Goal: Transaction & Acquisition: Purchase product/service

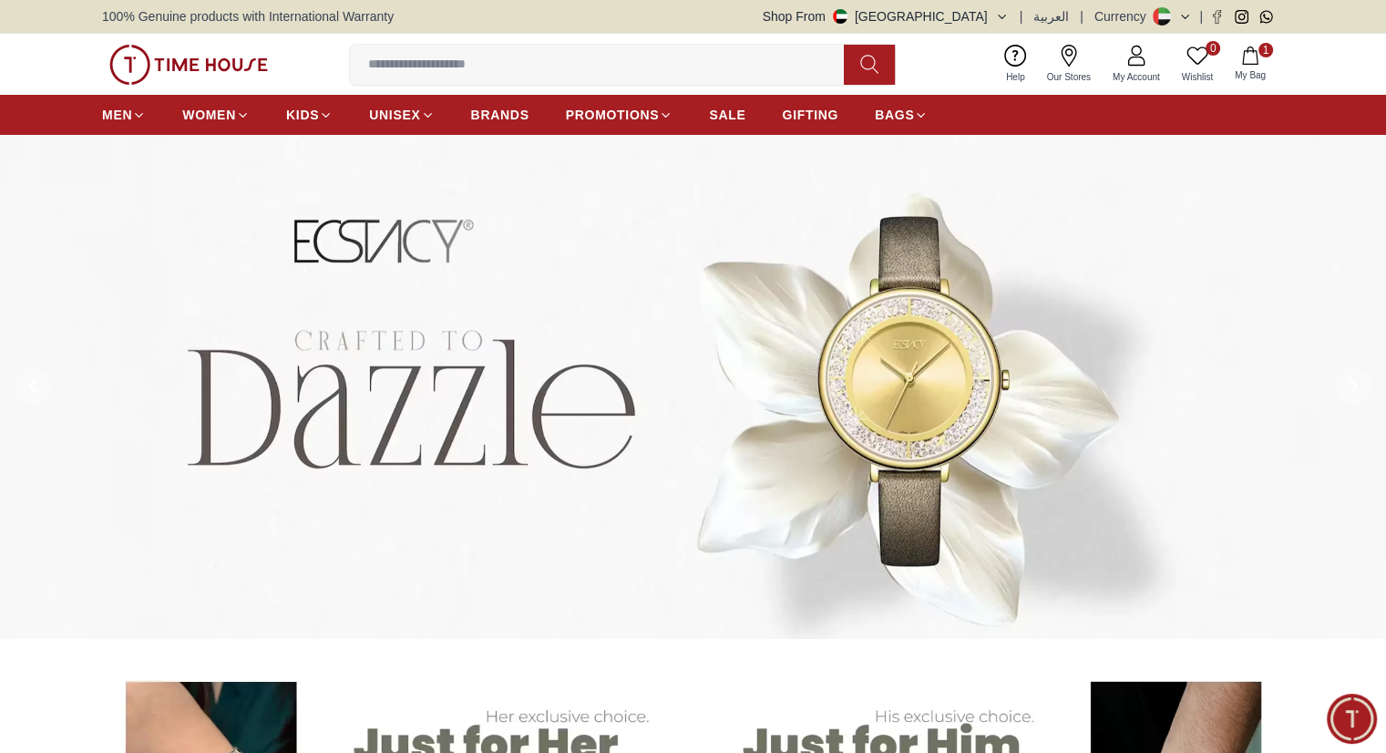
click at [1113, 166] on img at bounding box center [693, 387] width 1386 height 504
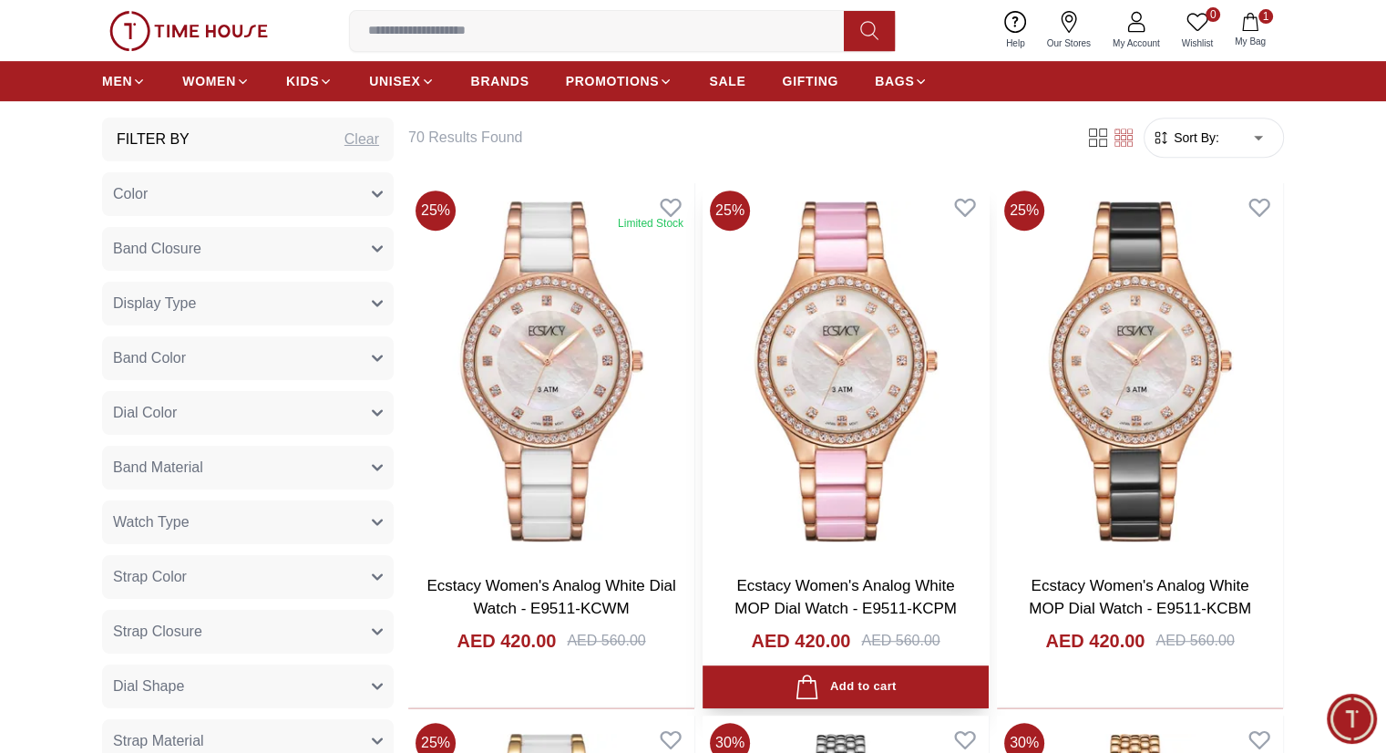
scroll to position [786, 0]
click at [795, 673] on div "Add to cart" at bounding box center [845, 685] width 101 height 25
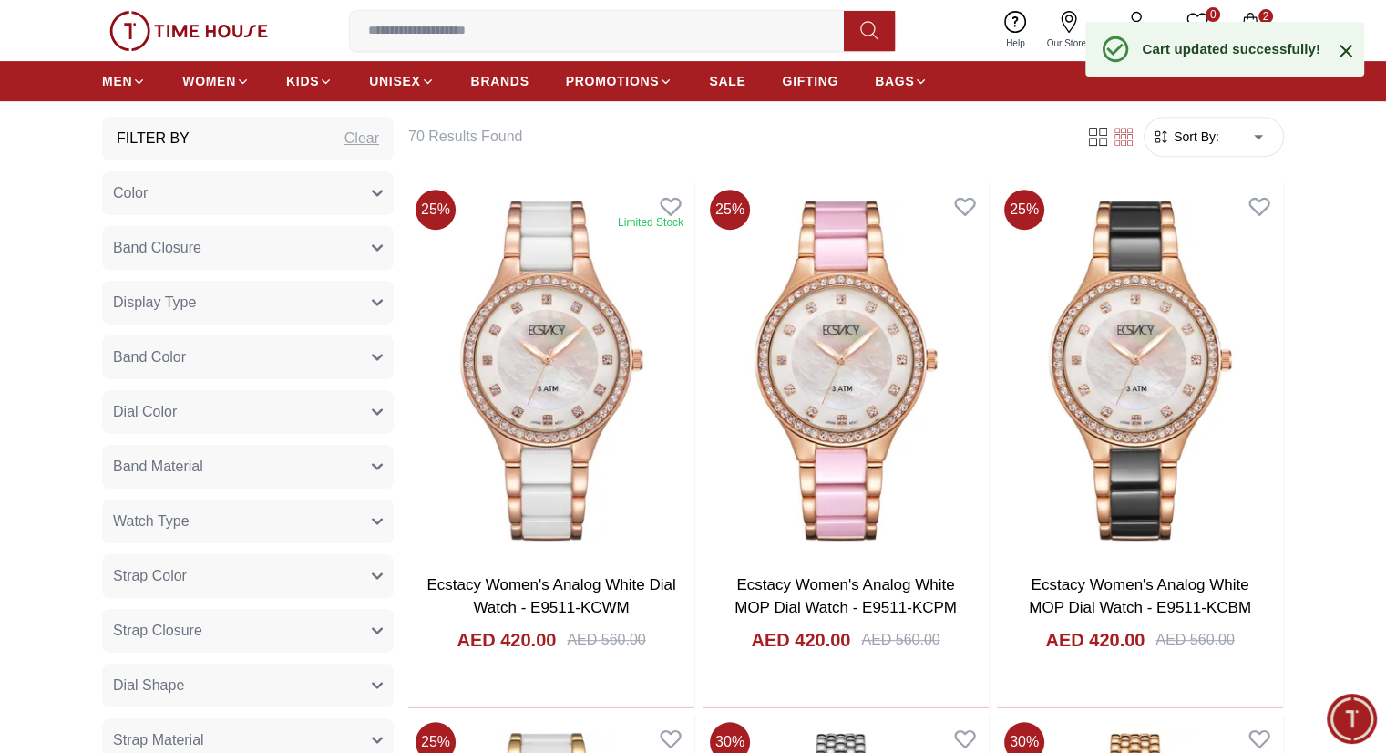
click at [1251, 7] on div "Help Our Stores My Account 0 Wishlist 2 My Bag" at bounding box center [1136, 30] width 282 height 46
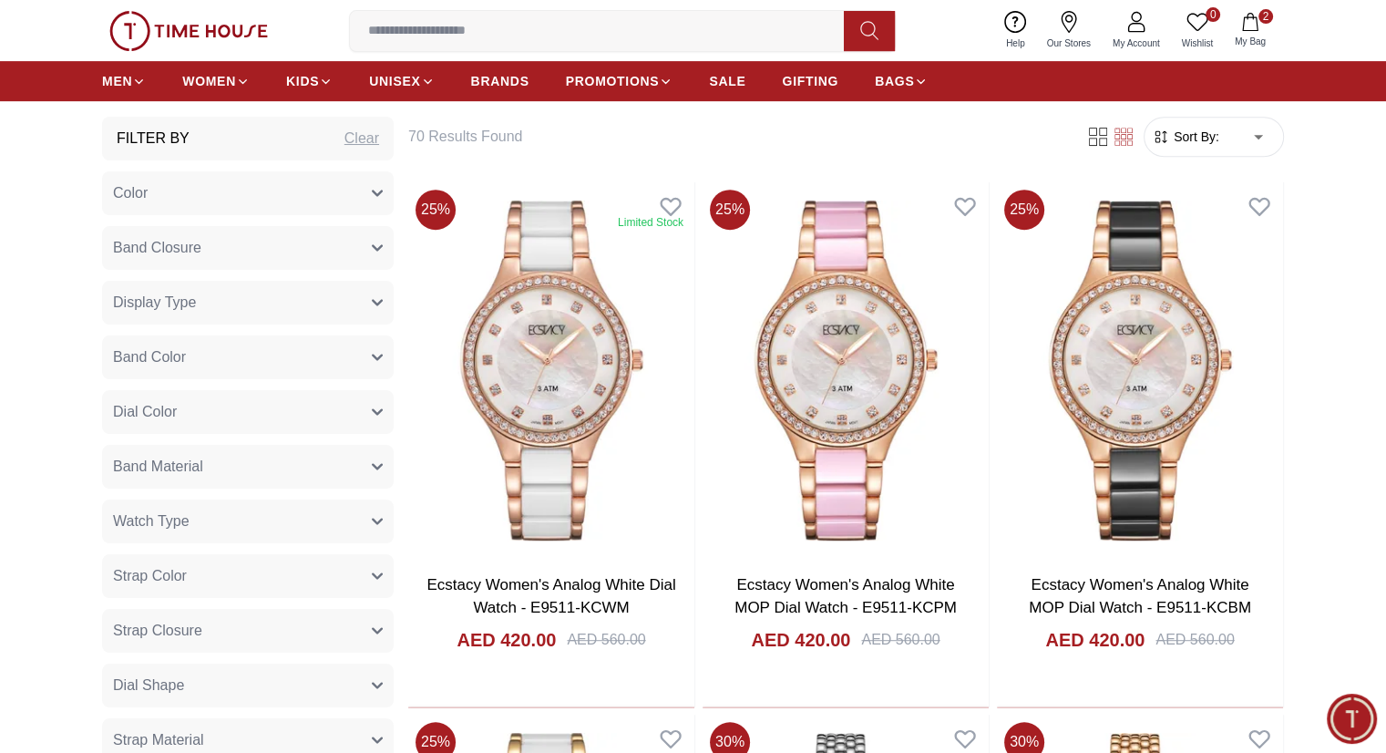
click at [1249, 15] on icon "button" at bounding box center [1250, 22] width 18 height 18
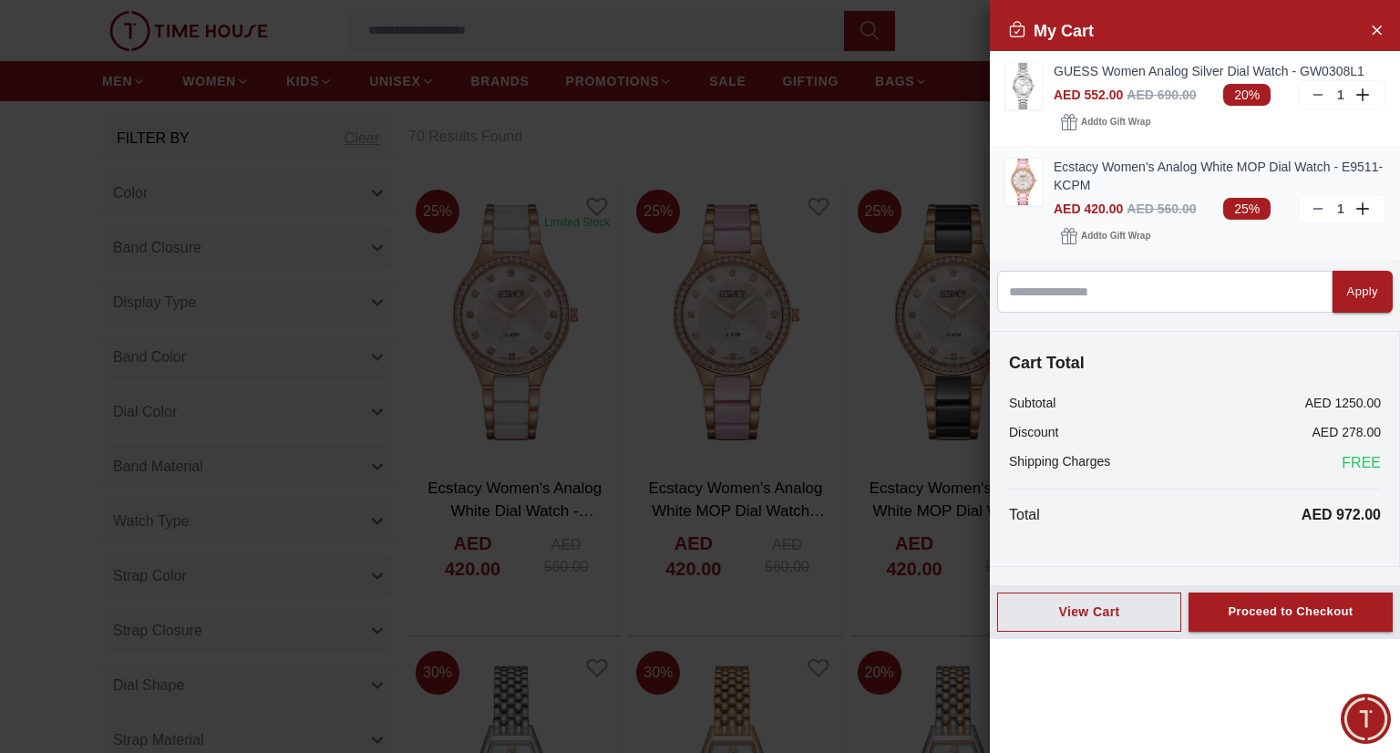
click at [1321, 211] on icon at bounding box center [1317, 208] width 15 height 15
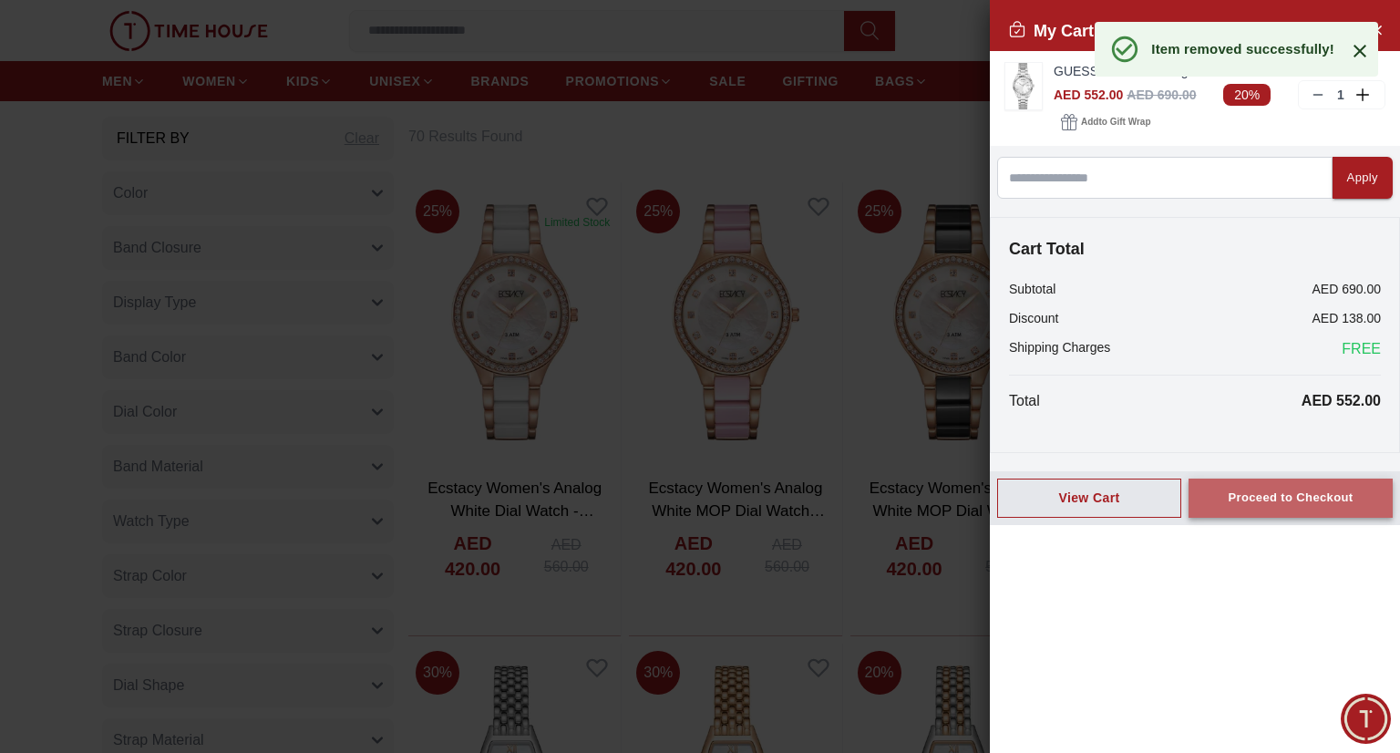
click at [1268, 488] on div "Proceed to Checkout" at bounding box center [1290, 498] width 125 height 21
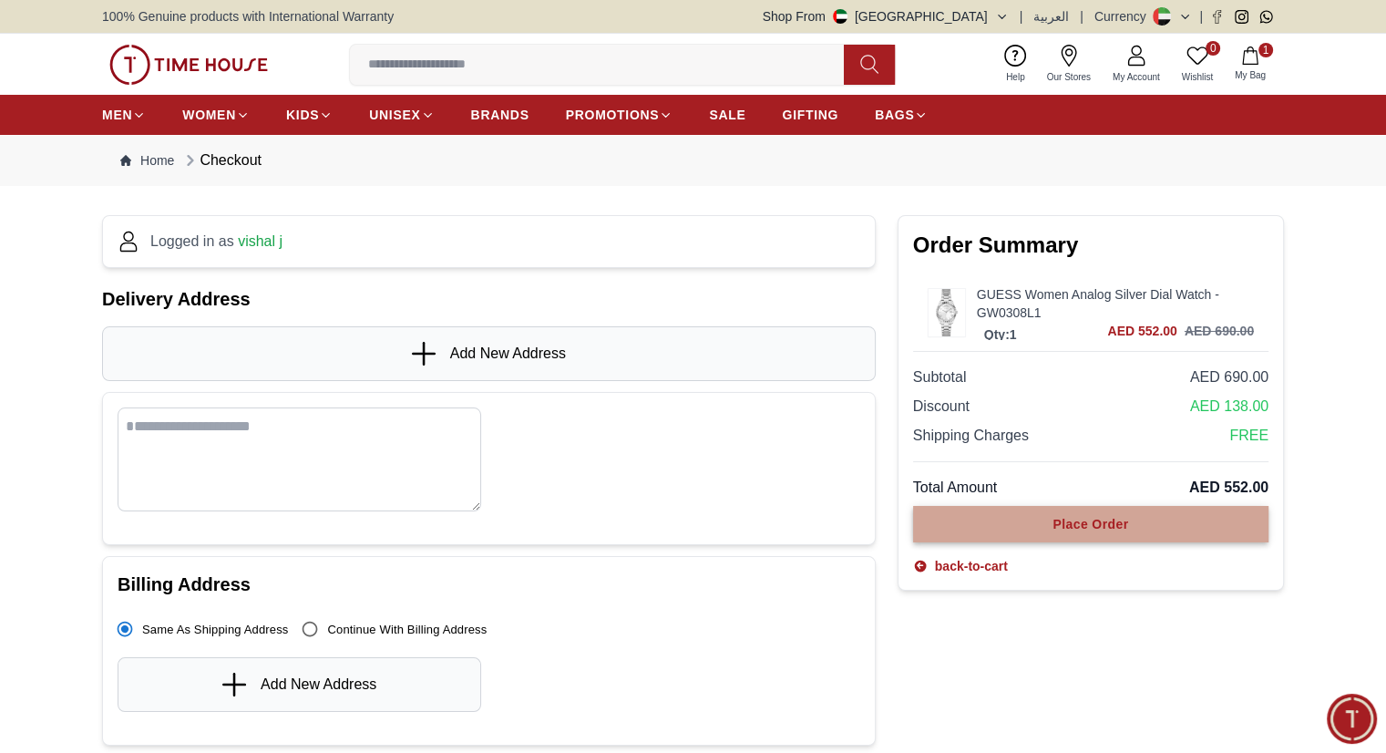
click at [1107, 522] on div "Place Order" at bounding box center [1091, 524] width 76 height 18
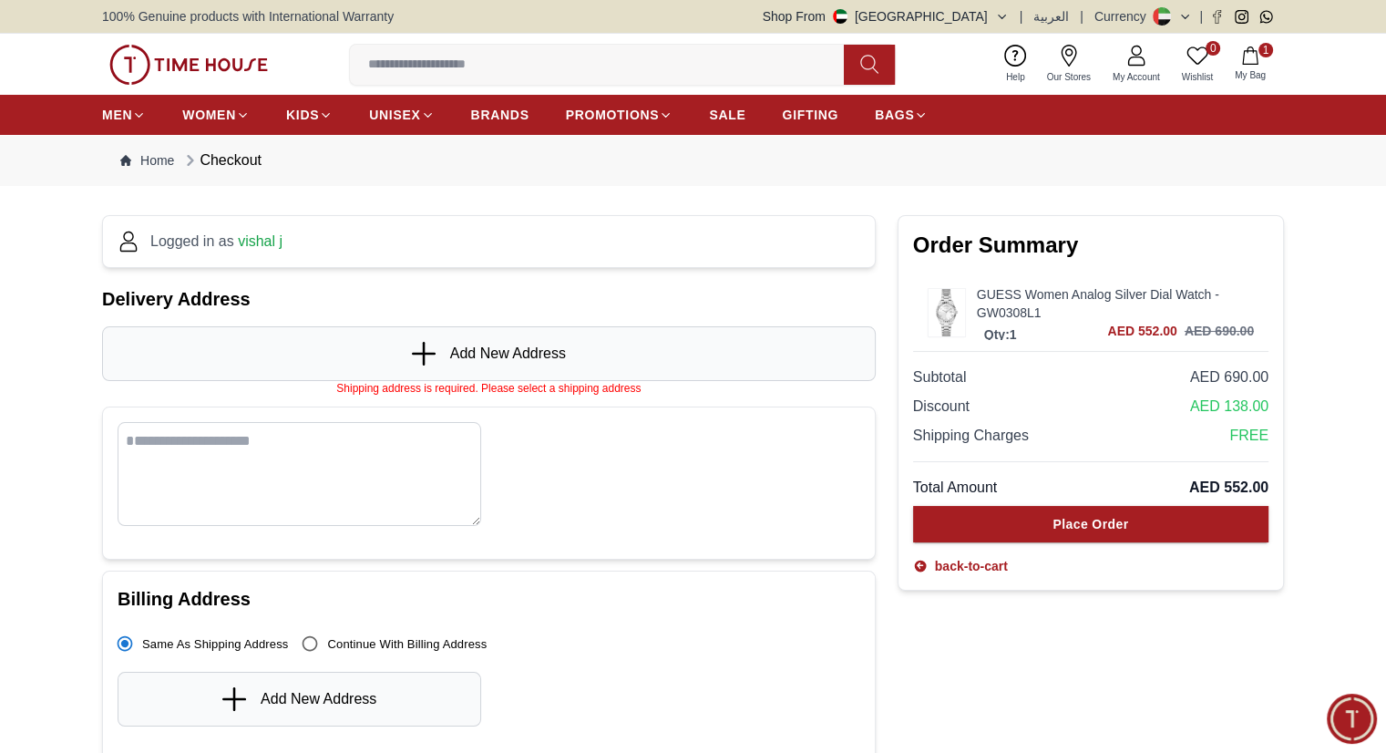
click at [646, 385] on div "Shipping address is required. Please select a shipping address" at bounding box center [489, 388] width 774 height 15
click at [465, 351] on span "Add New Address" at bounding box center [508, 354] width 116 height 22
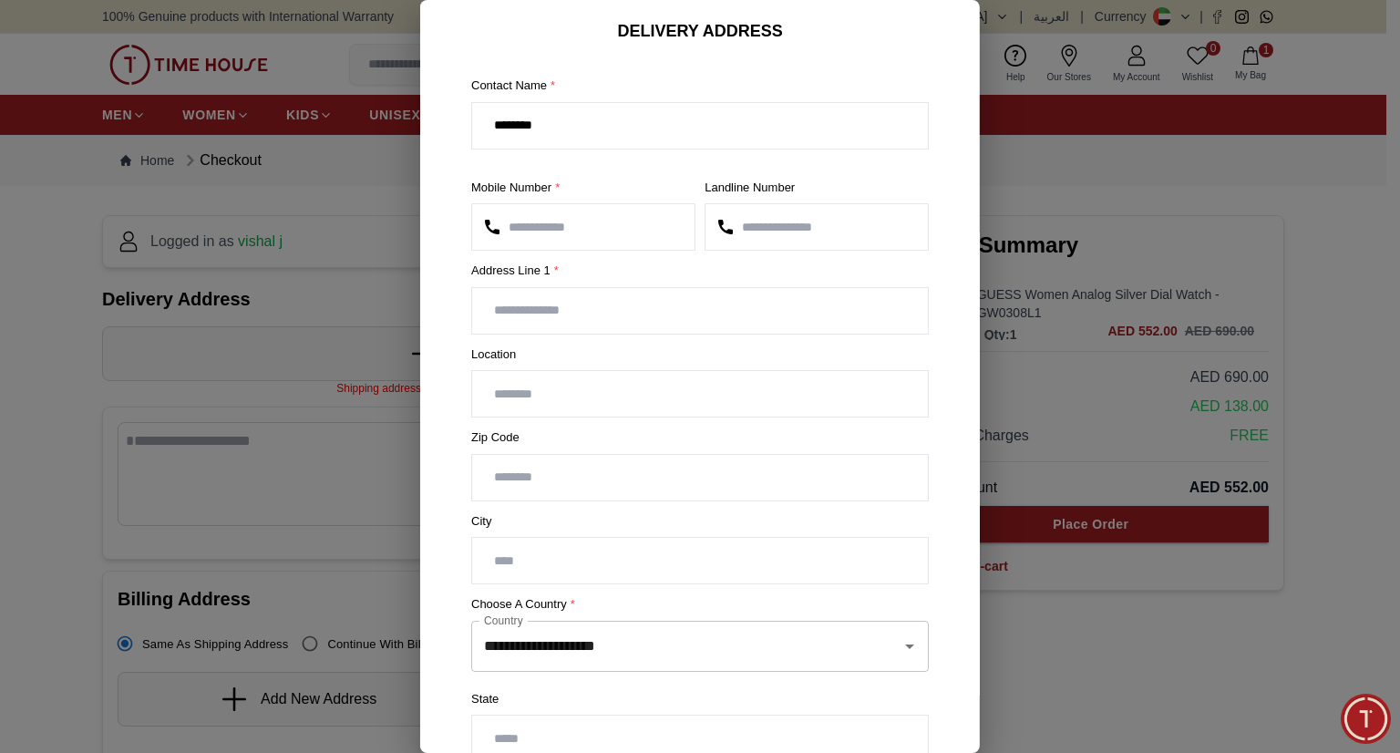
click at [591, 313] on input "text" at bounding box center [700, 311] width 456 height 46
type input "******"
click at [576, 401] on input "text" at bounding box center [700, 394] width 456 height 46
type input "*****"
click at [526, 478] on input "number" at bounding box center [700, 478] width 456 height 46
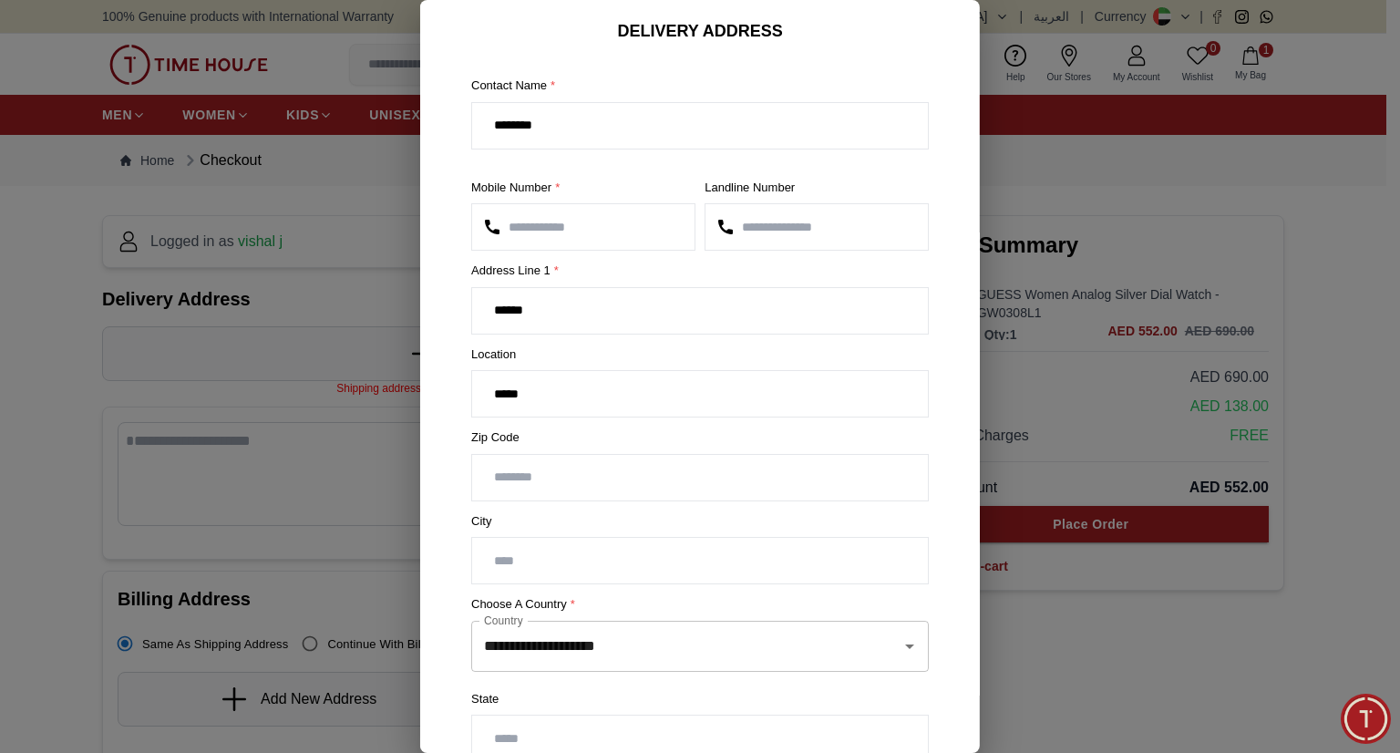
type input "*******"
click at [575, 560] on input "text" at bounding box center [700, 561] width 456 height 46
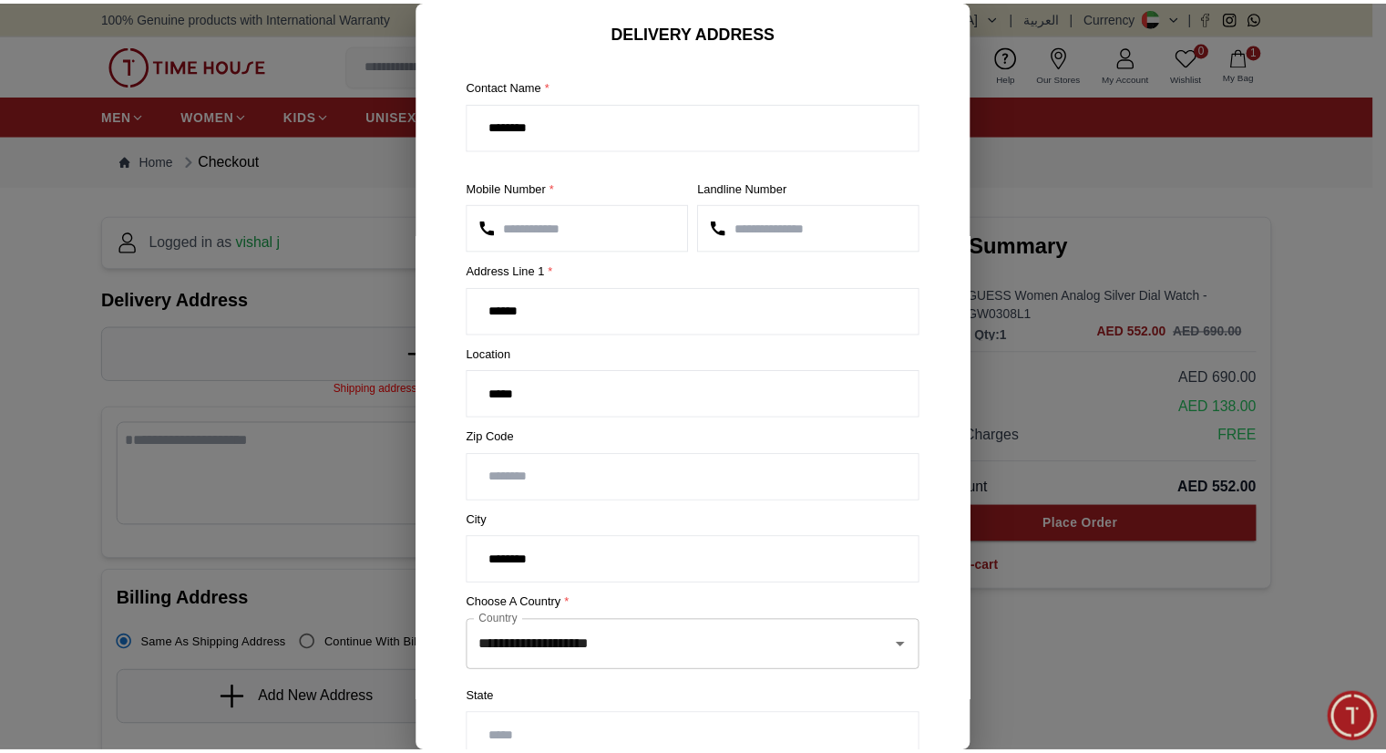
scroll to position [182, 0]
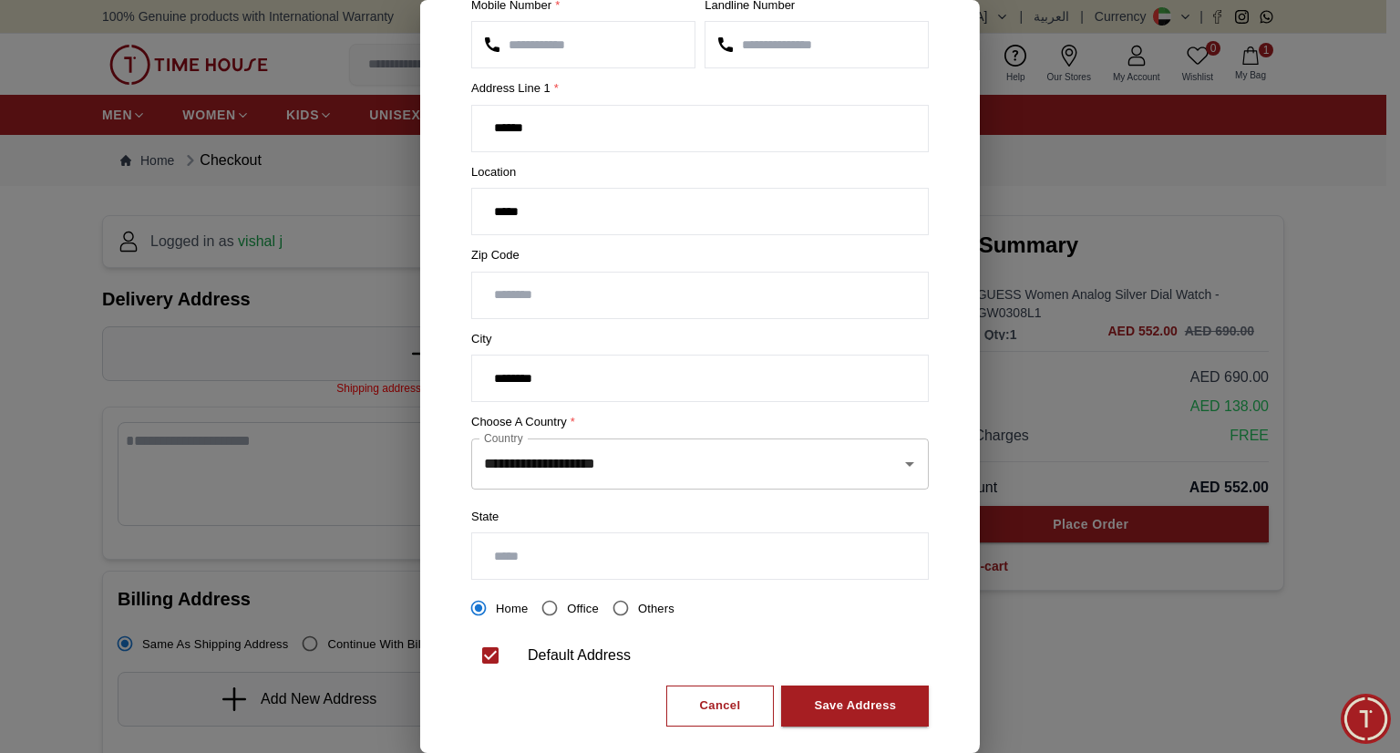
type input "********"
click at [592, 559] on input "text" at bounding box center [700, 556] width 456 height 46
type input "****"
click at [868, 700] on div "Save Address" at bounding box center [855, 705] width 82 height 21
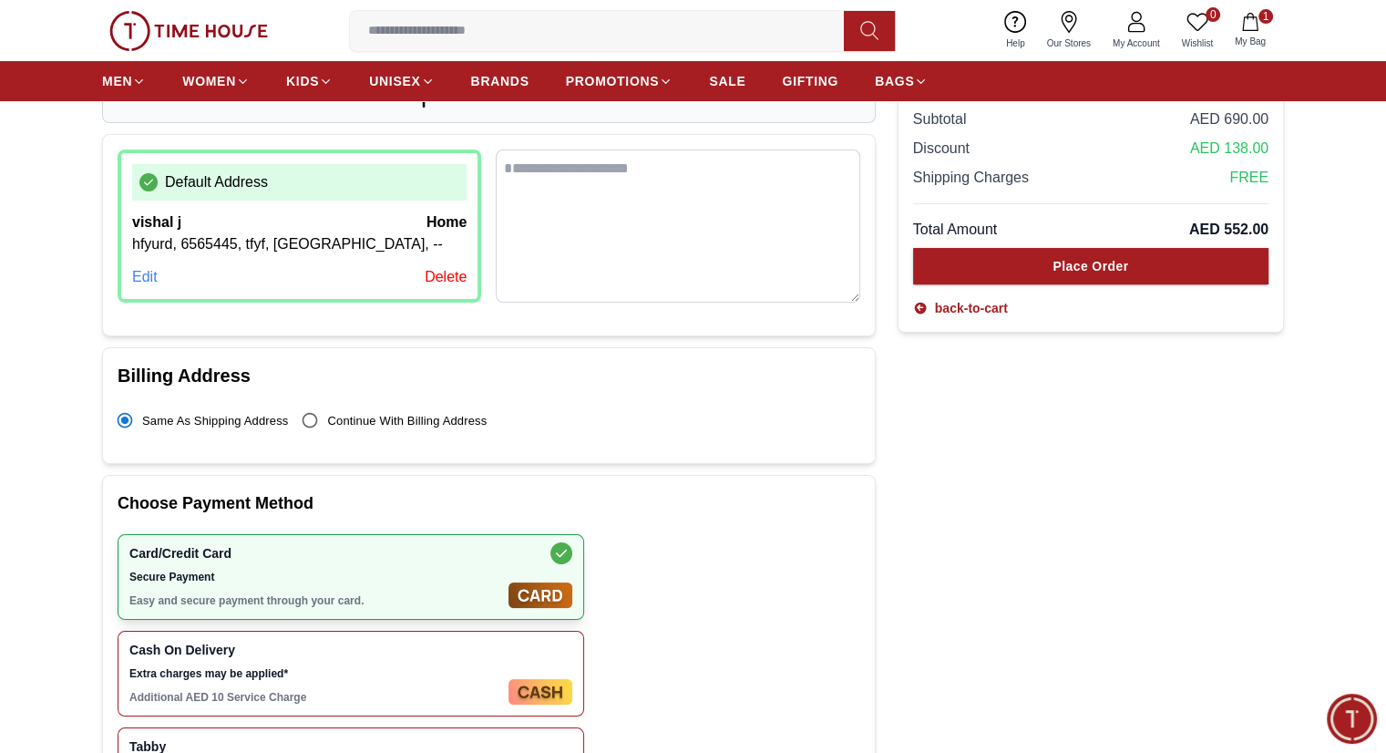
scroll to position [365, 0]
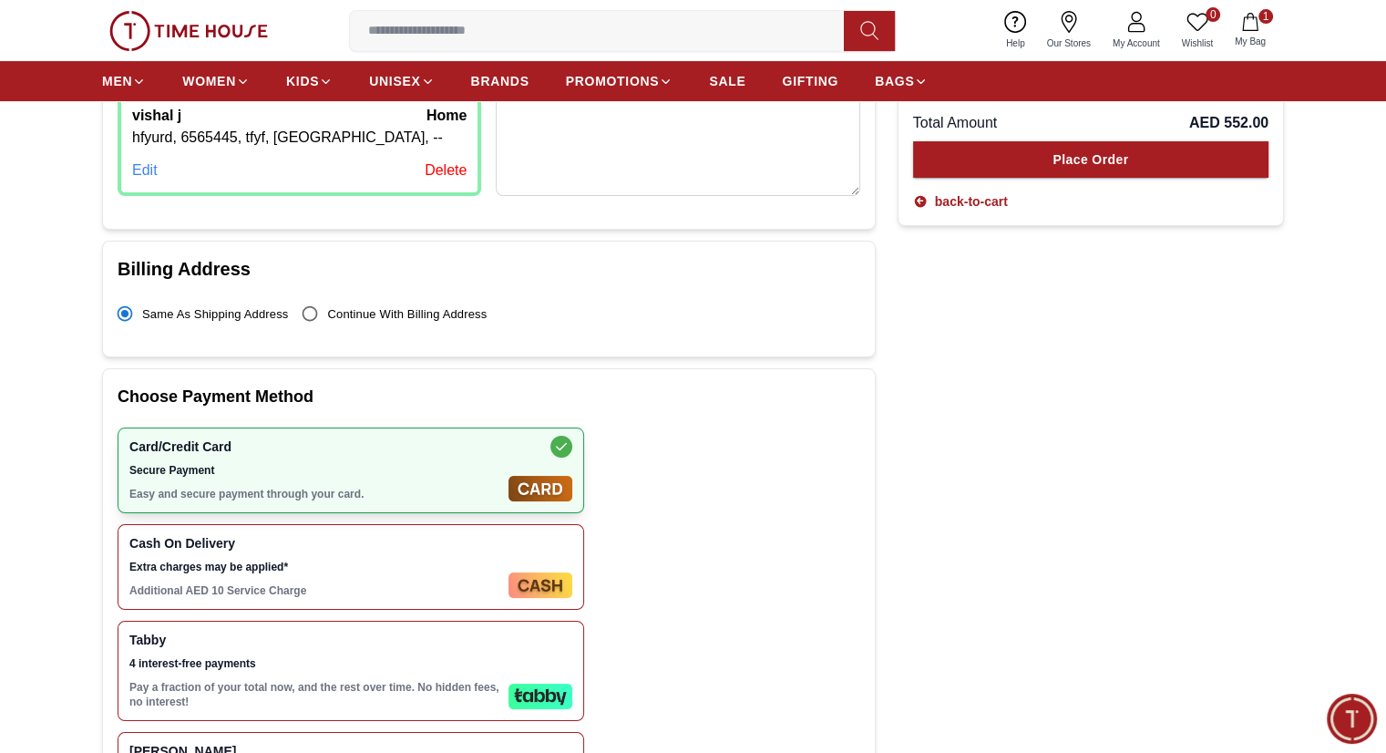
click at [520, 573] on img at bounding box center [540, 585] width 64 height 26
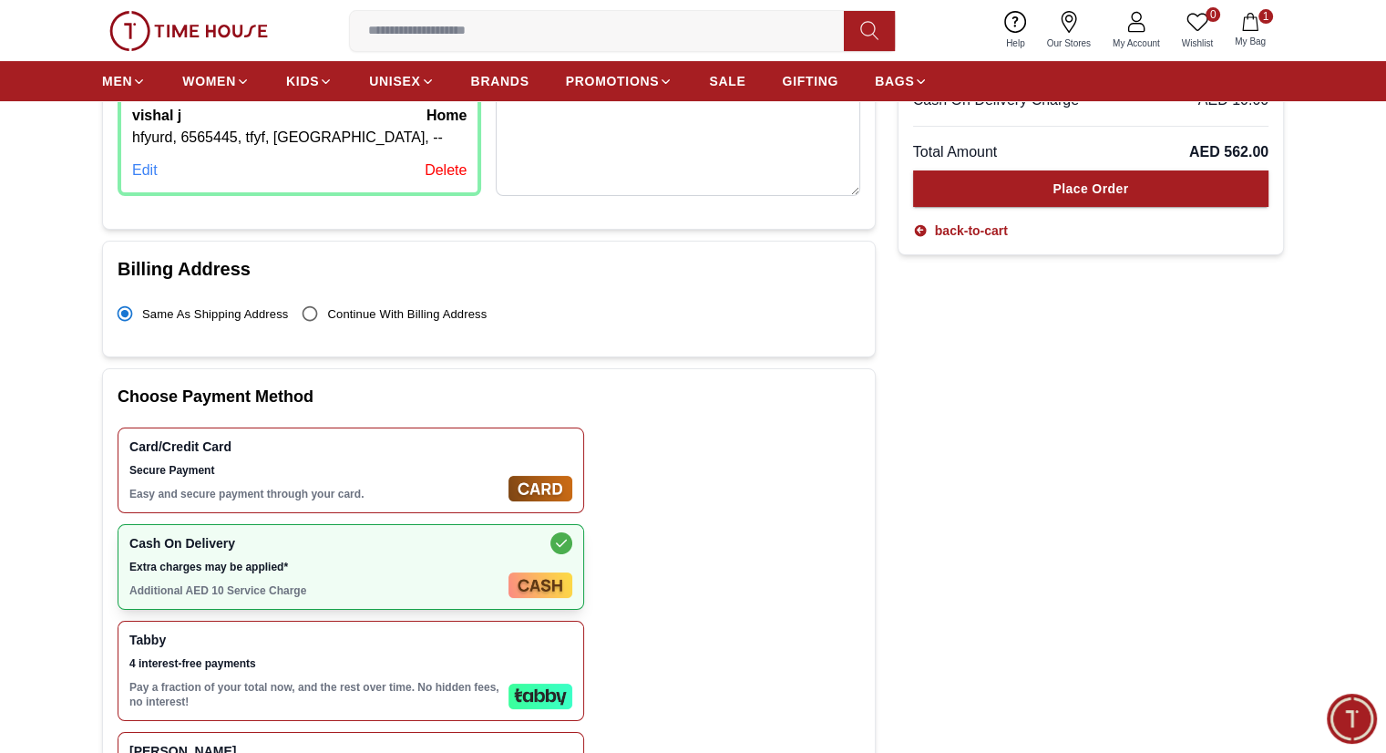
click at [1015, 482] on div "Order Summary GUESS Women Analog Silver Dial Watch - GW0308L1 Qty: 1 AED 552.00…" at bounding box center [1091, 358] width 386 height 1037
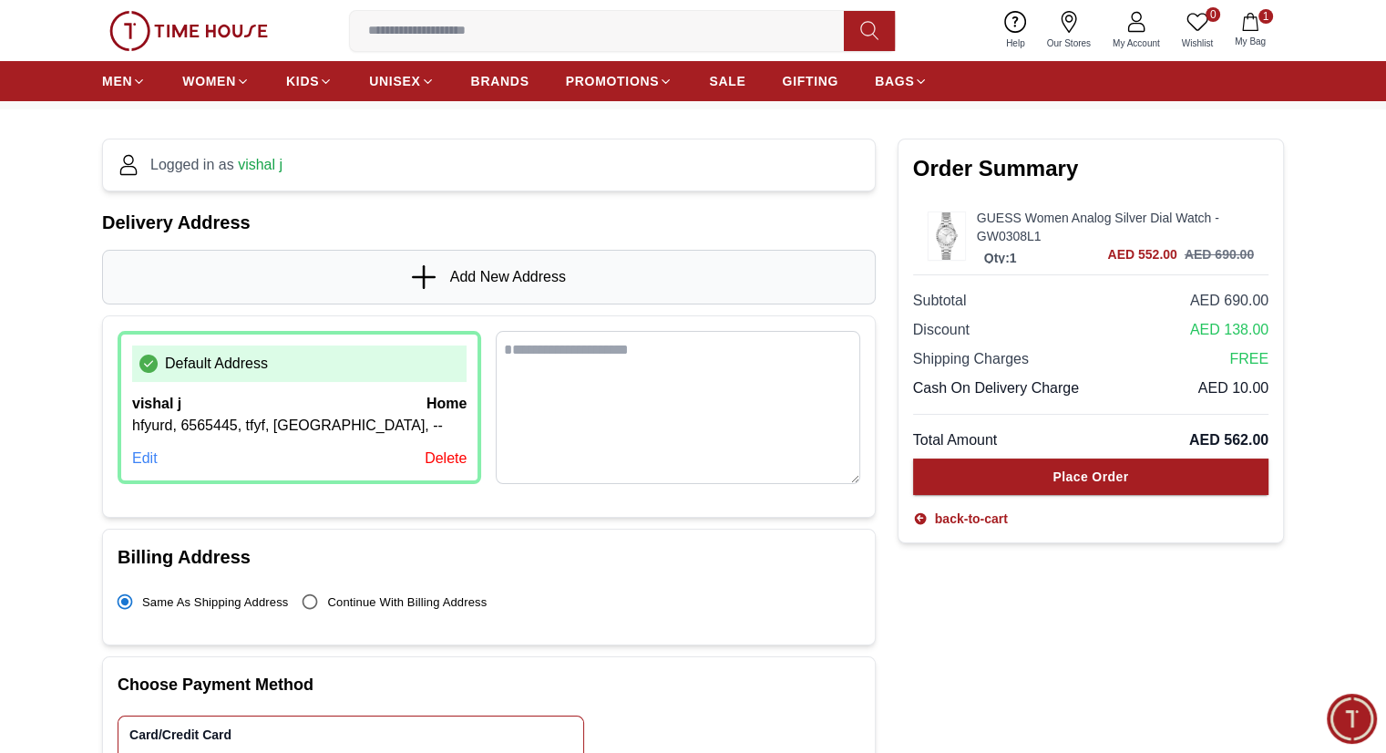
scroll to position [182, 0]
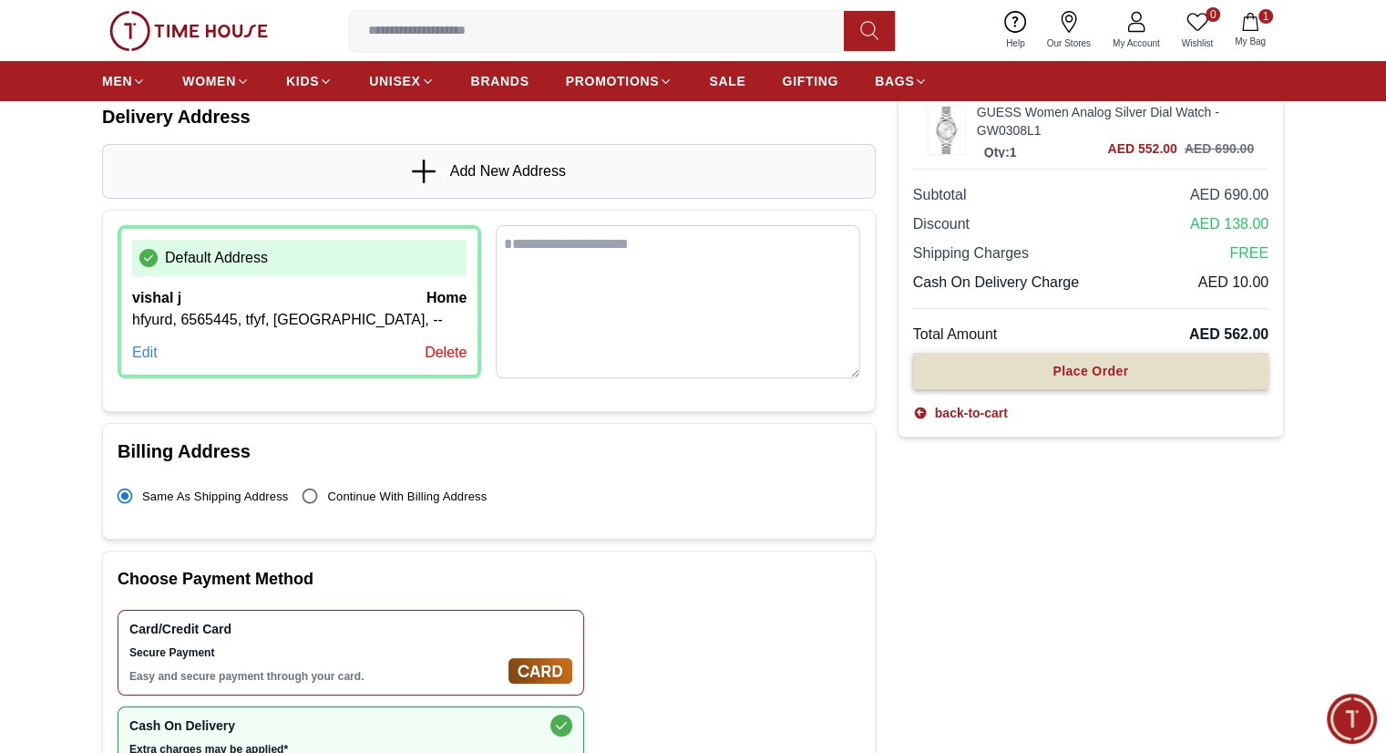
click at [1095, 359] on button "Place Order" at bounding box center [1090, 371] width 355 height 36
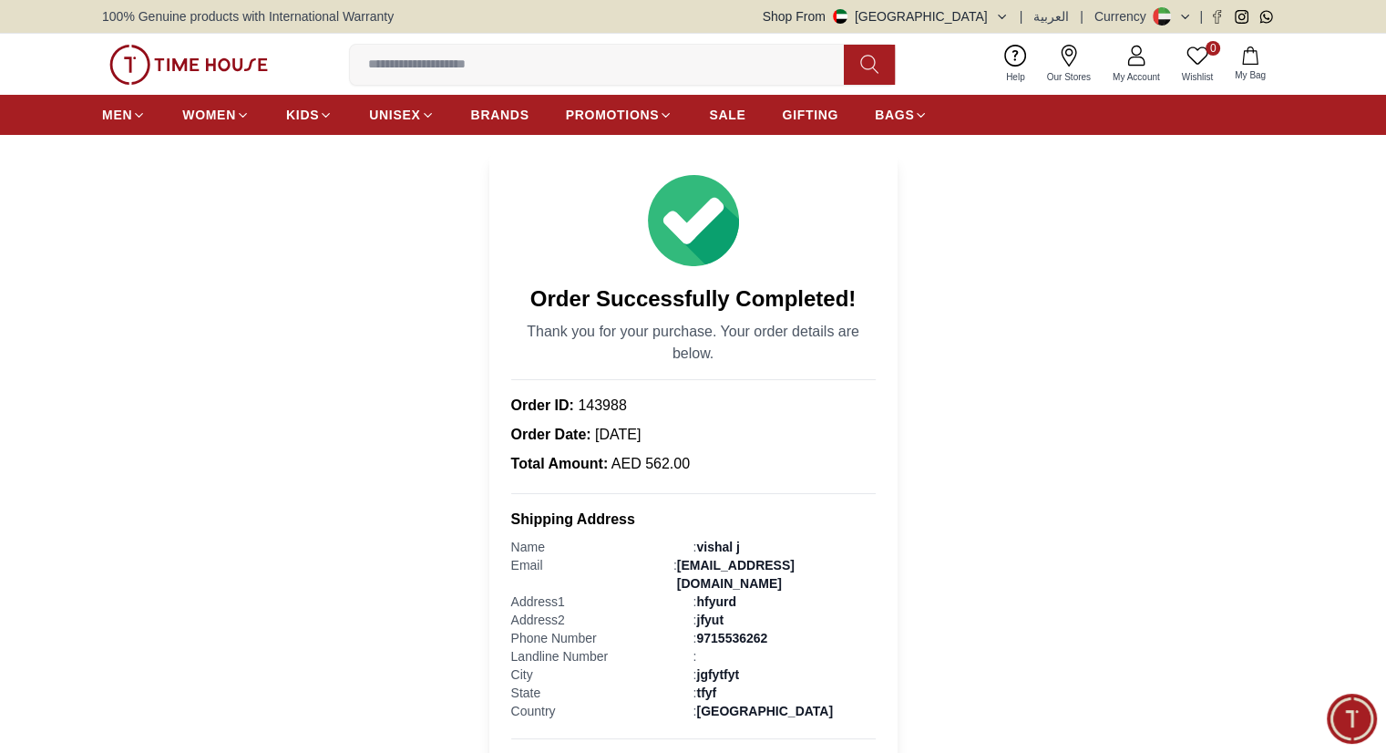
click at [1243, 493] on section "Order Successfully Completed! Thank you for your purchase. Your order details a…" at bounding box center [693, 651] width 1386 height 997
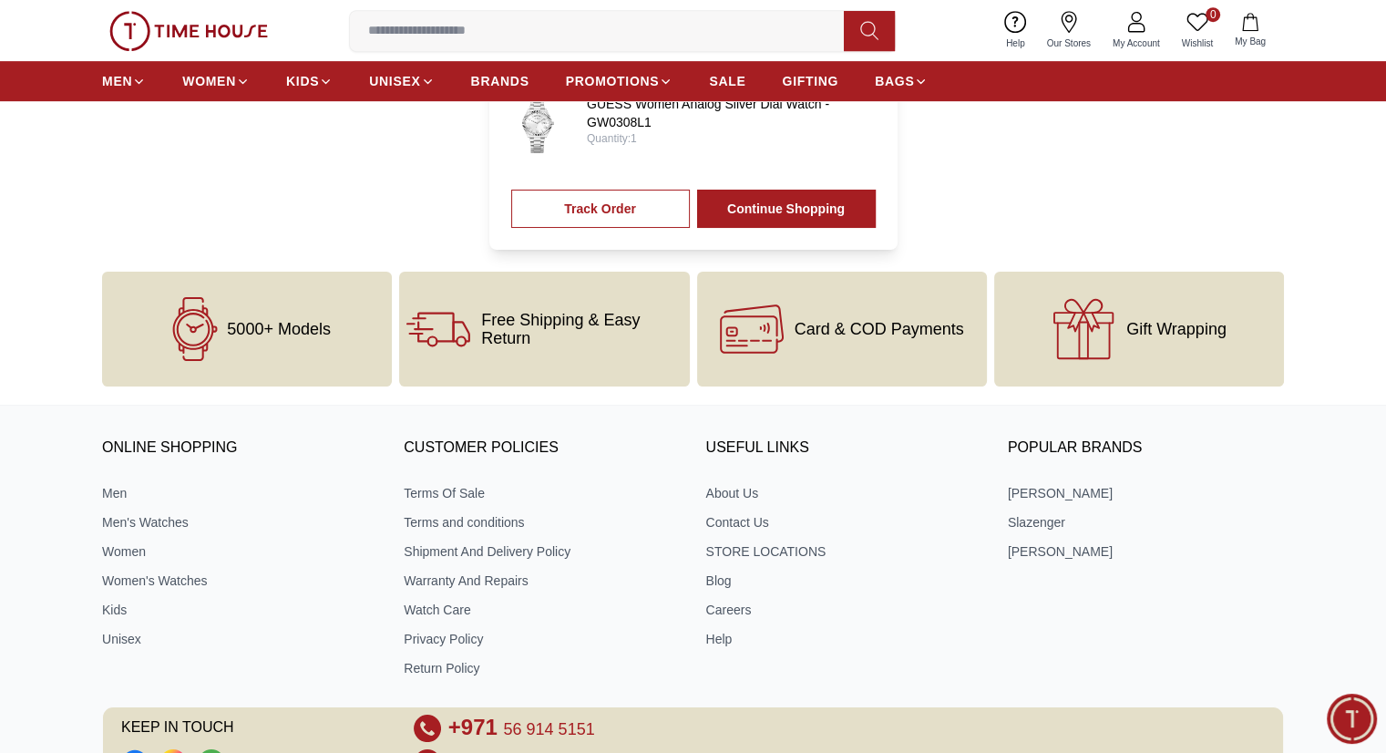
scroll to position [729, 0]
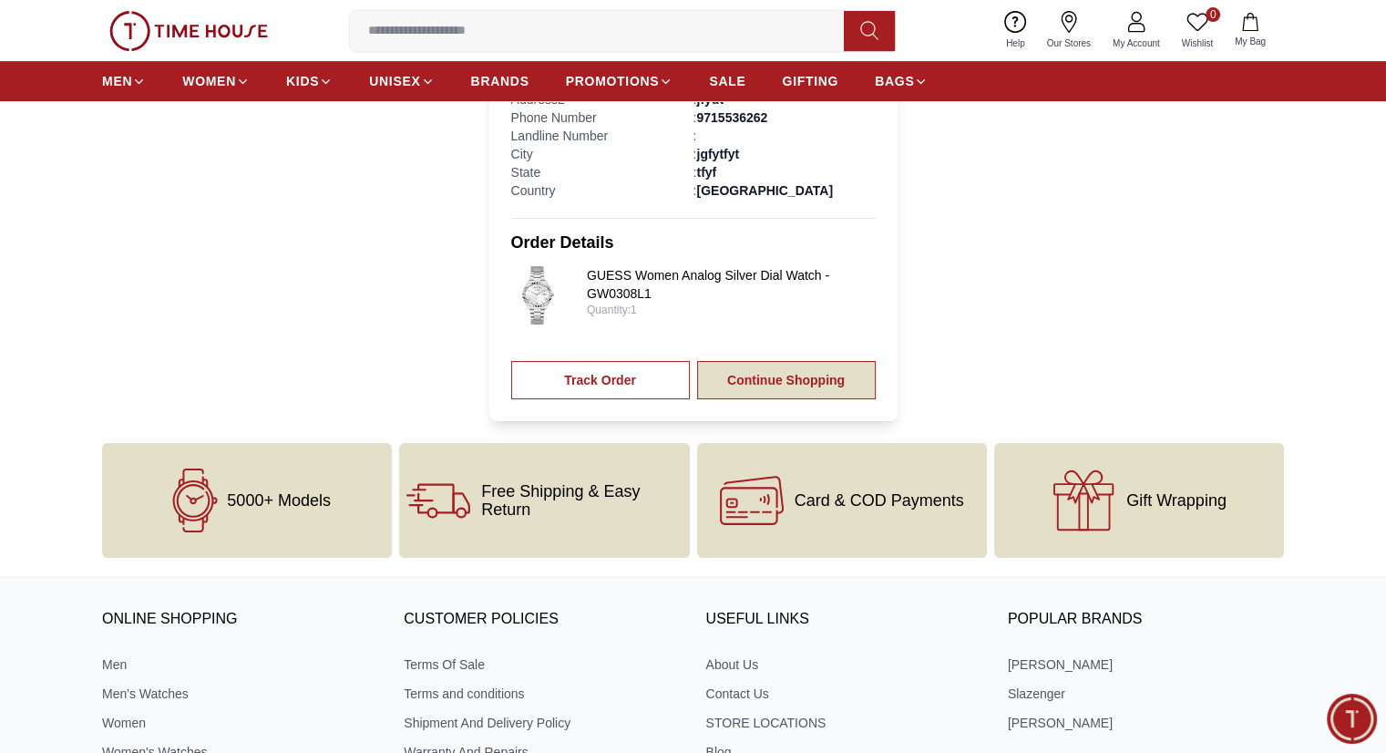
click at [803, 369] on link "Continue Shopping" at bounding box center [786, 380] width 179 height 38
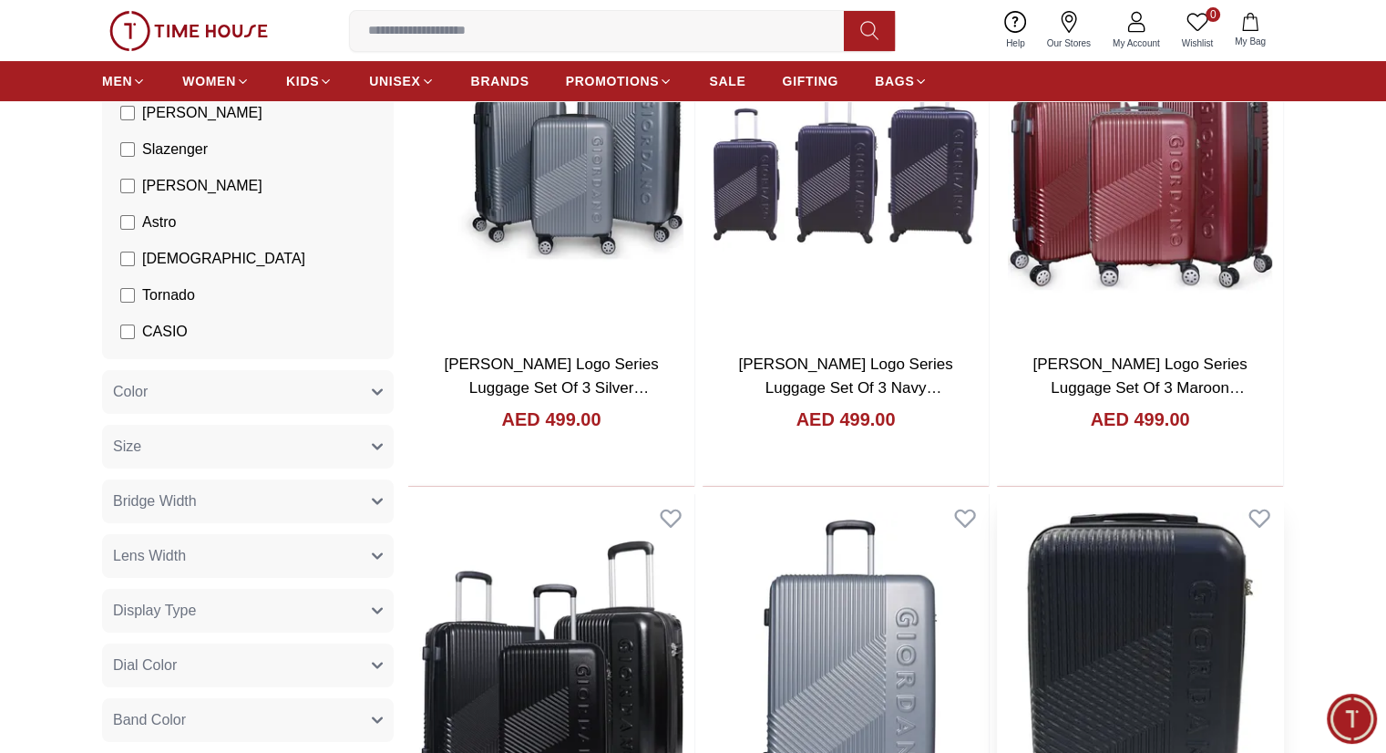
scroll to position [273, 0]
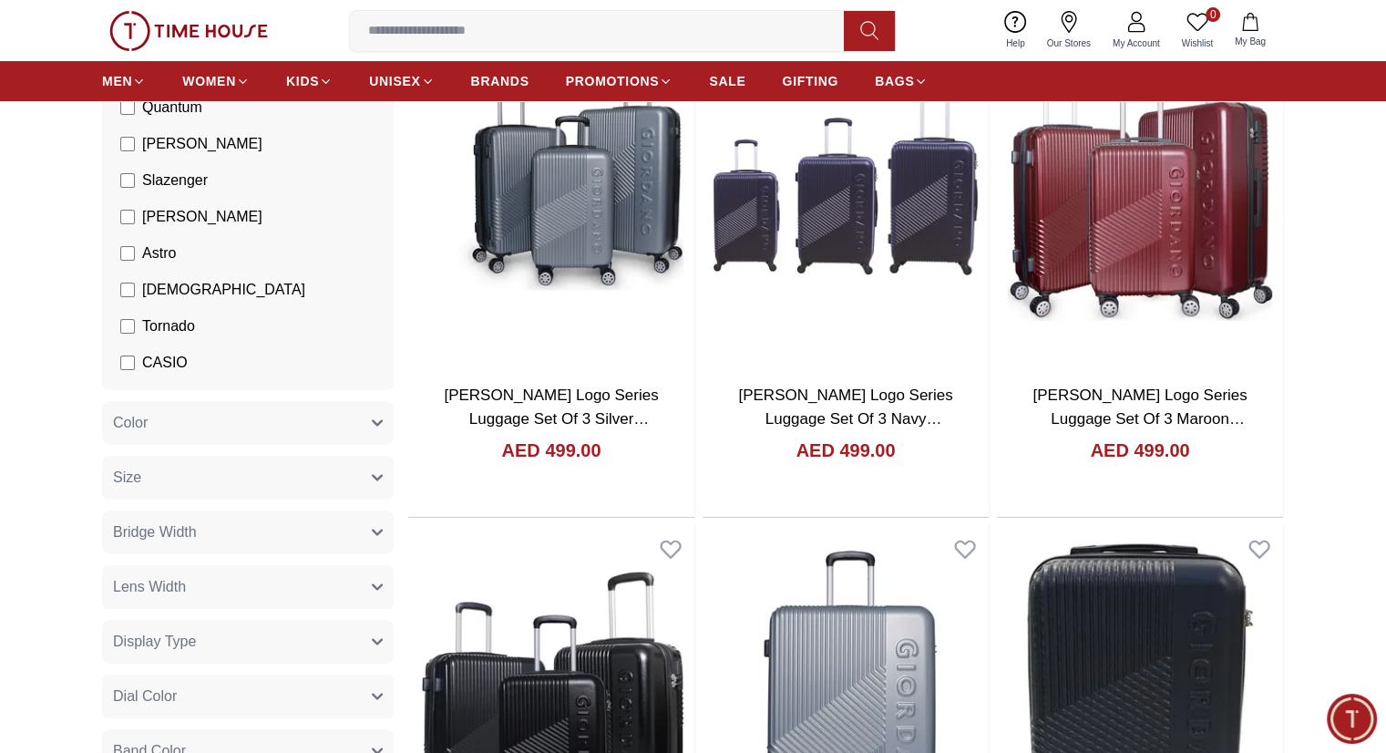
click at [1241, 30] on icon "button" at bounding box center [1250, 22] width 18 height 18
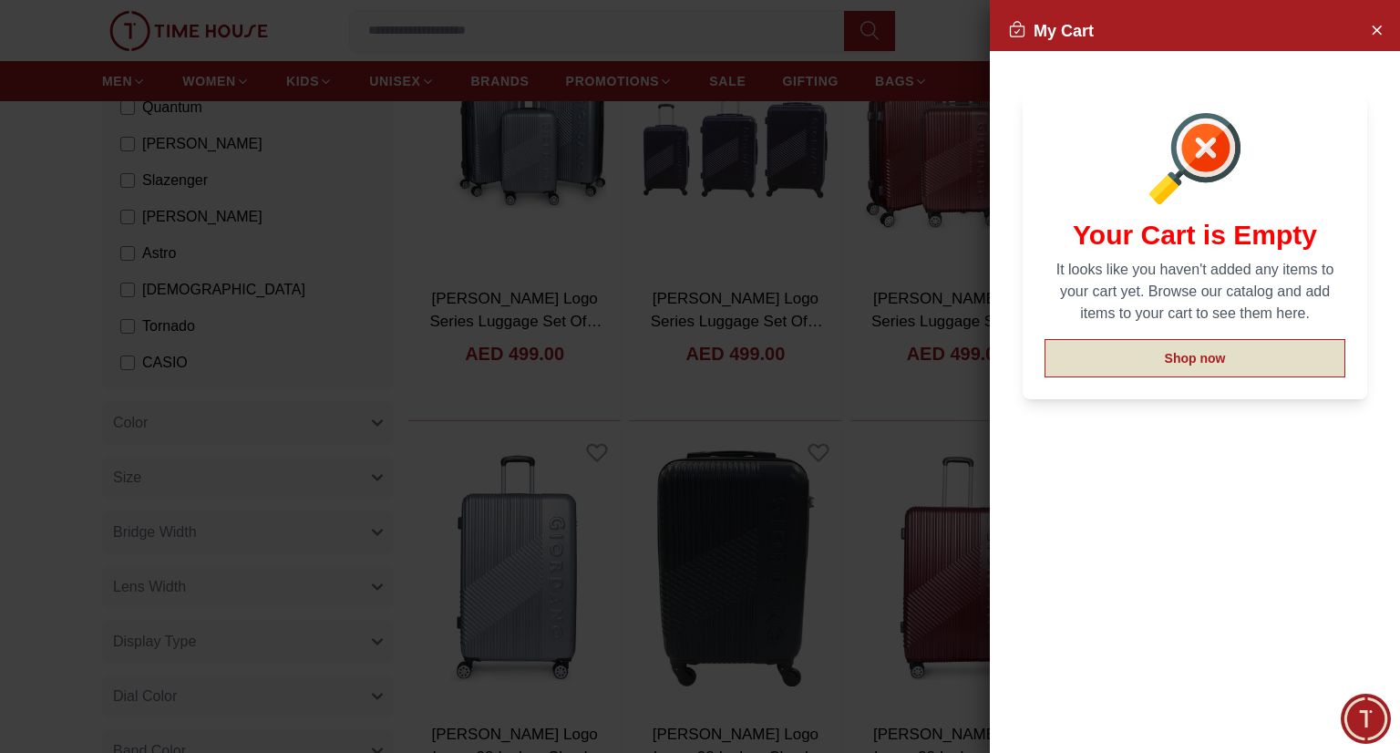
click at [1145, 357] on button "Shop now" at bounding box center [1194, 358] width 301 height 38
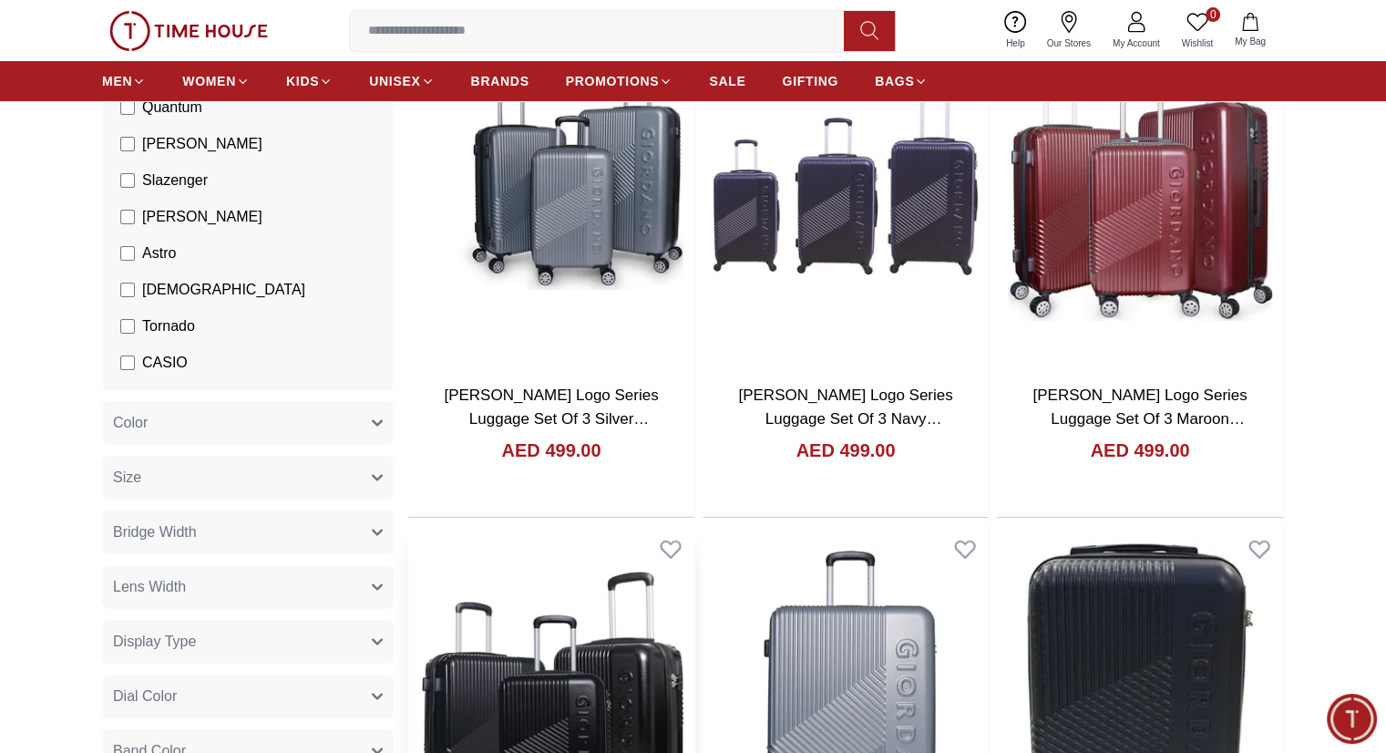
scroll to position [0, 0]
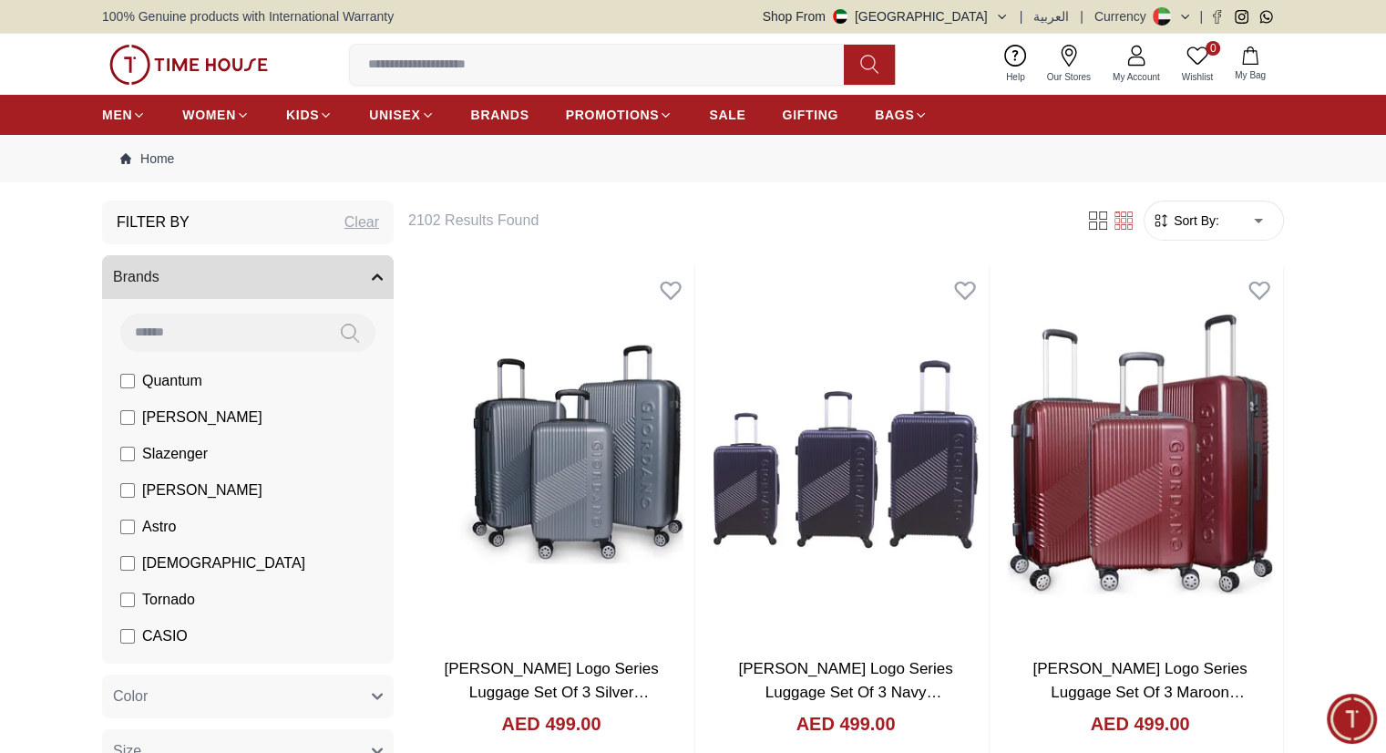
click at [1259, 67] on button "My Bag" at bounding box center [1250, 64] width 53 height 43
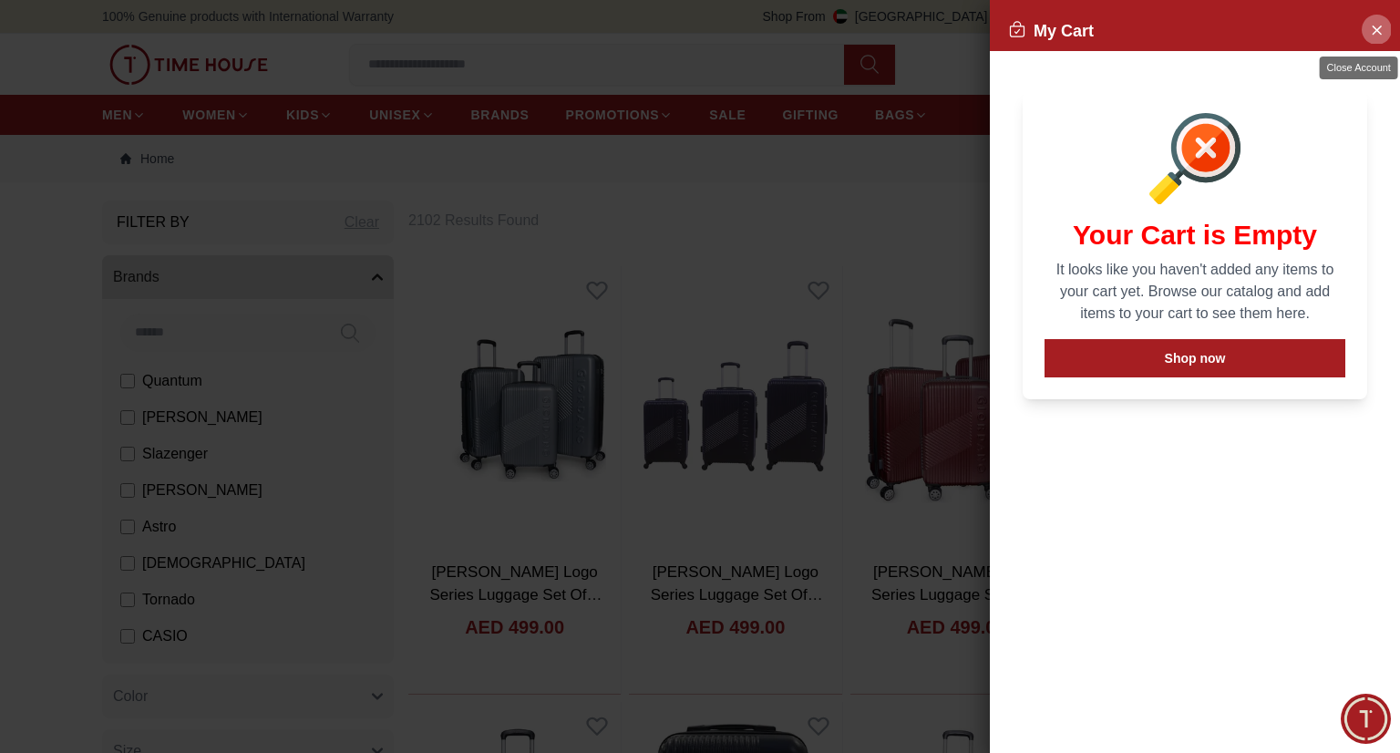
click at [1372, 22] on icon "Close Account" at bounding box center [1376, 29] width 15 height 23
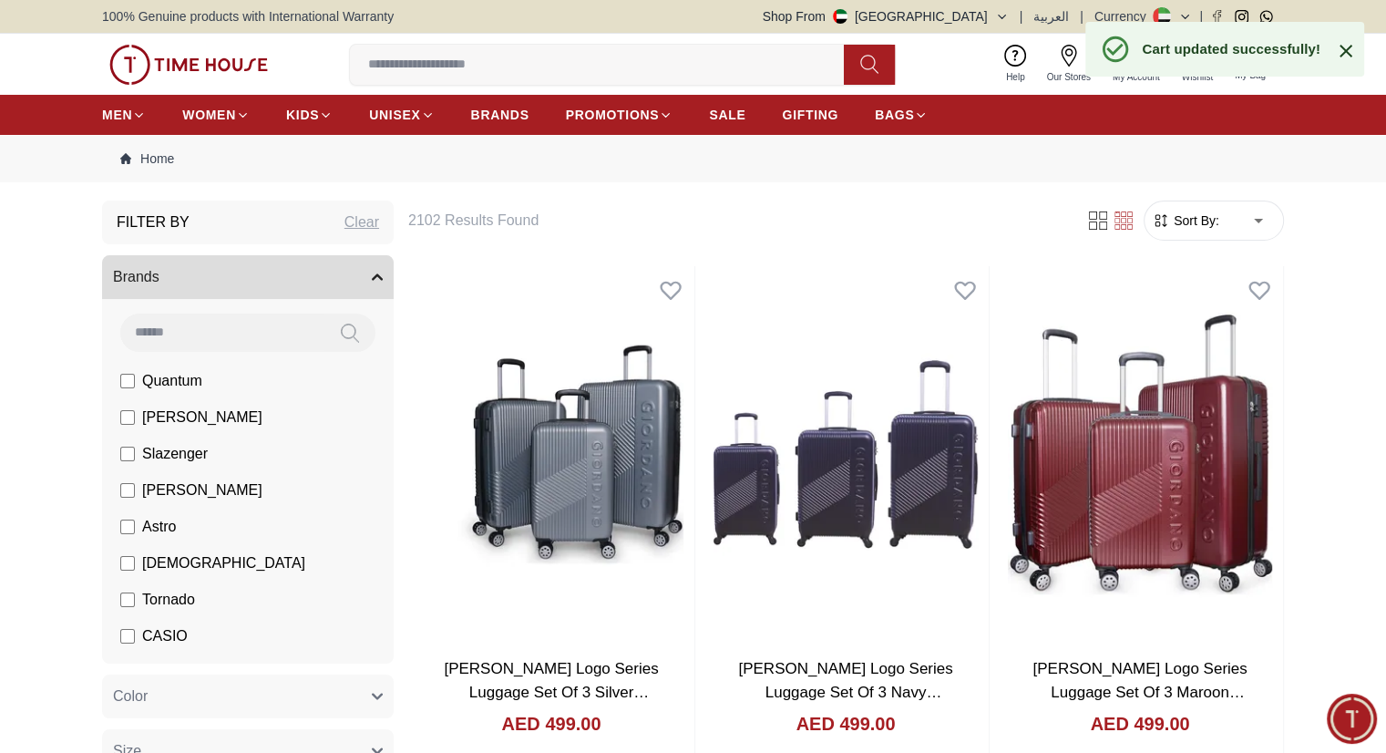
click at [1341, 52] on icon at bounding box center [1346, 51] width 22 height 22
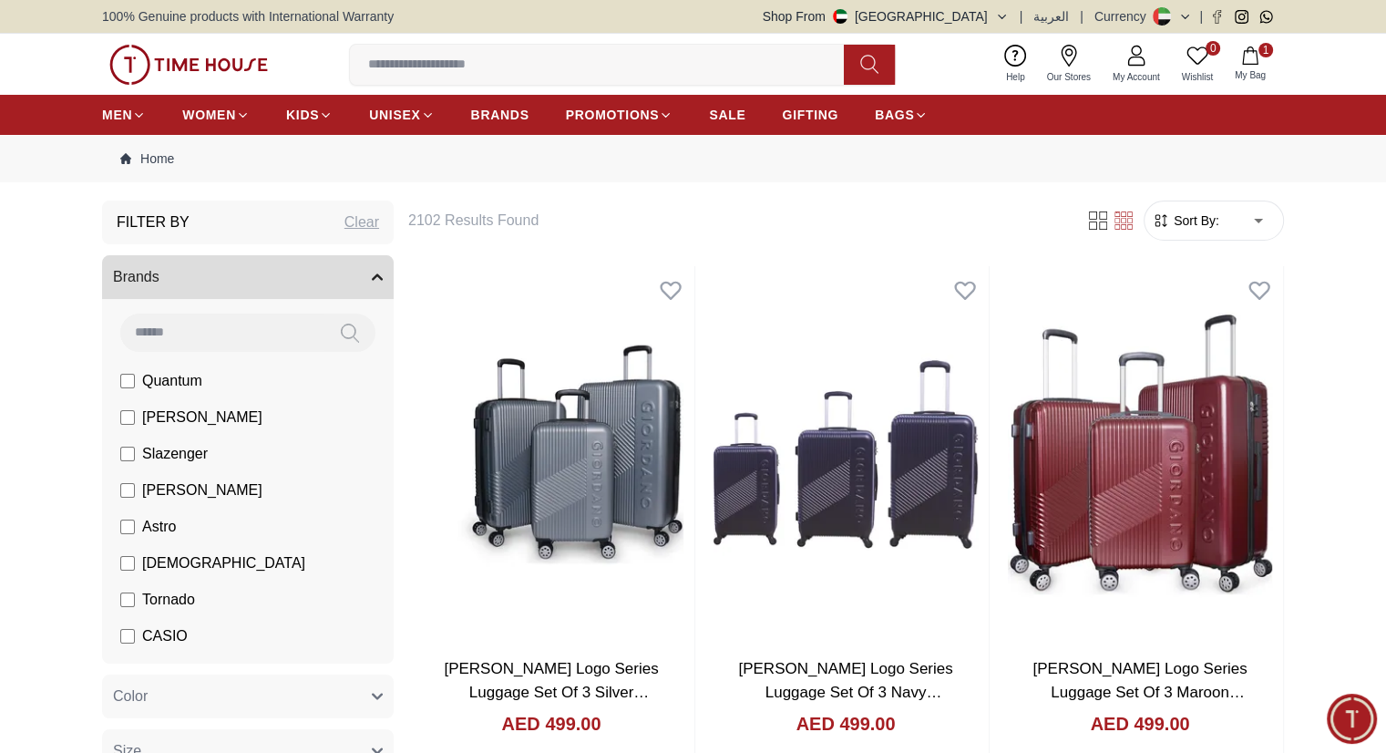
click at [1258, 83] on button "1 My Bag" at bounding box center [1250, 64] width 53 height 43
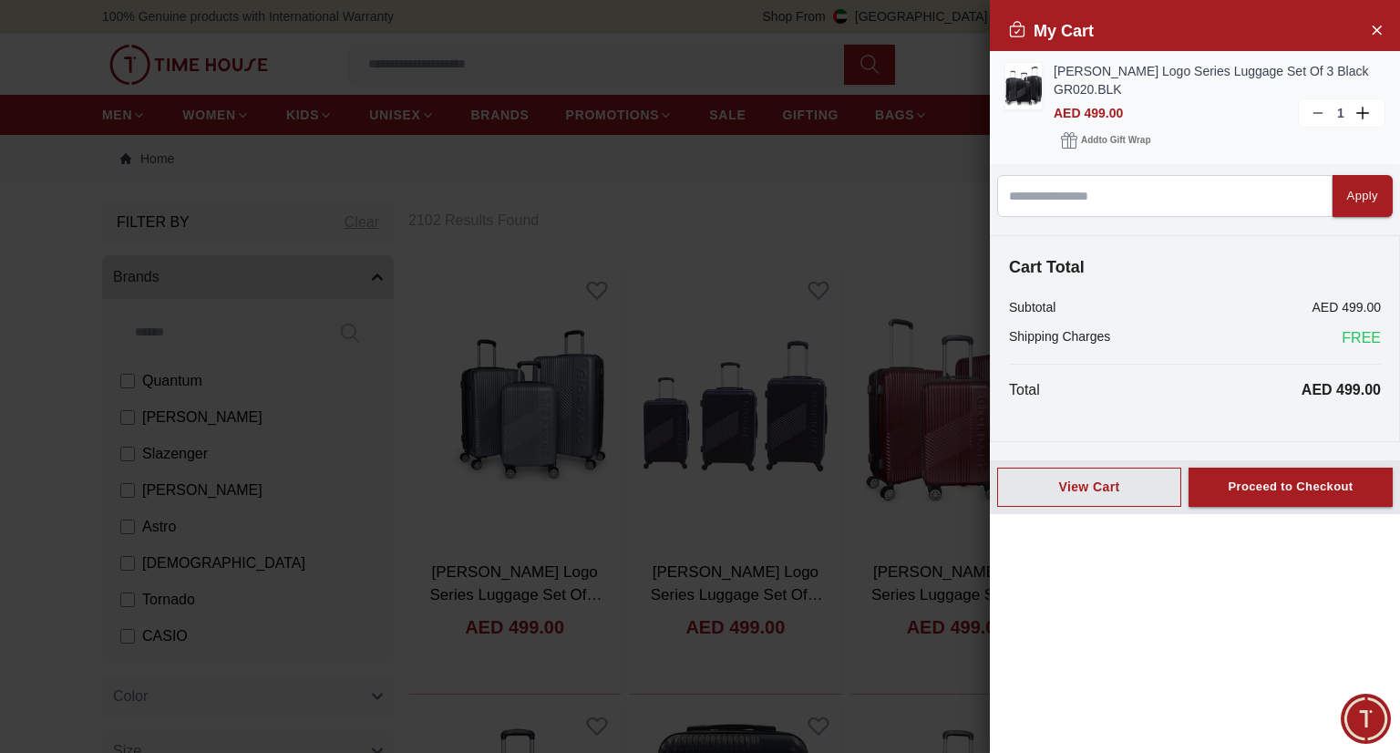
click at [1258, 77] on link "[PERSON_NAME] Logo Series Luggage Set Of 3 Black GR020.BLK" at bounding box center [1219, 80] width 332 height 36
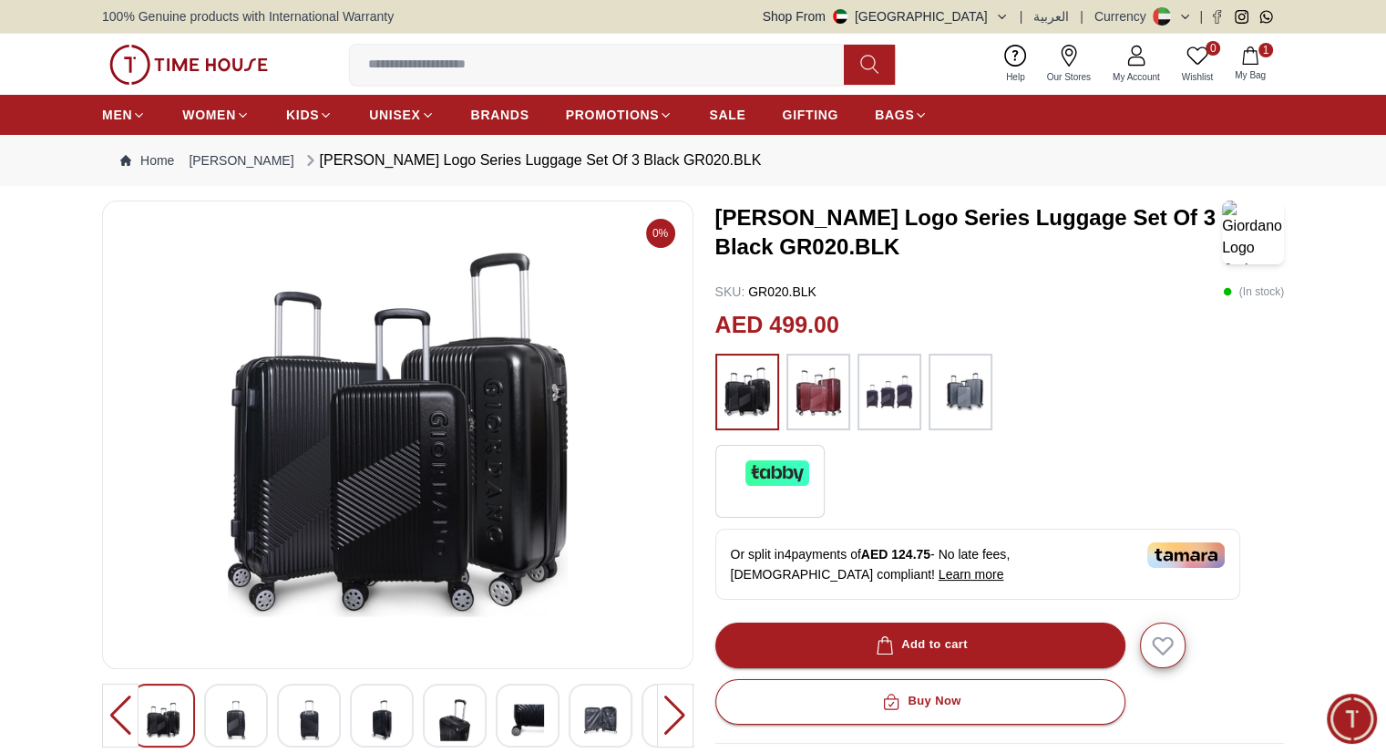
click at [1249, 60] on icon "button" at bounding box center [1250, 55] width 18 height 18
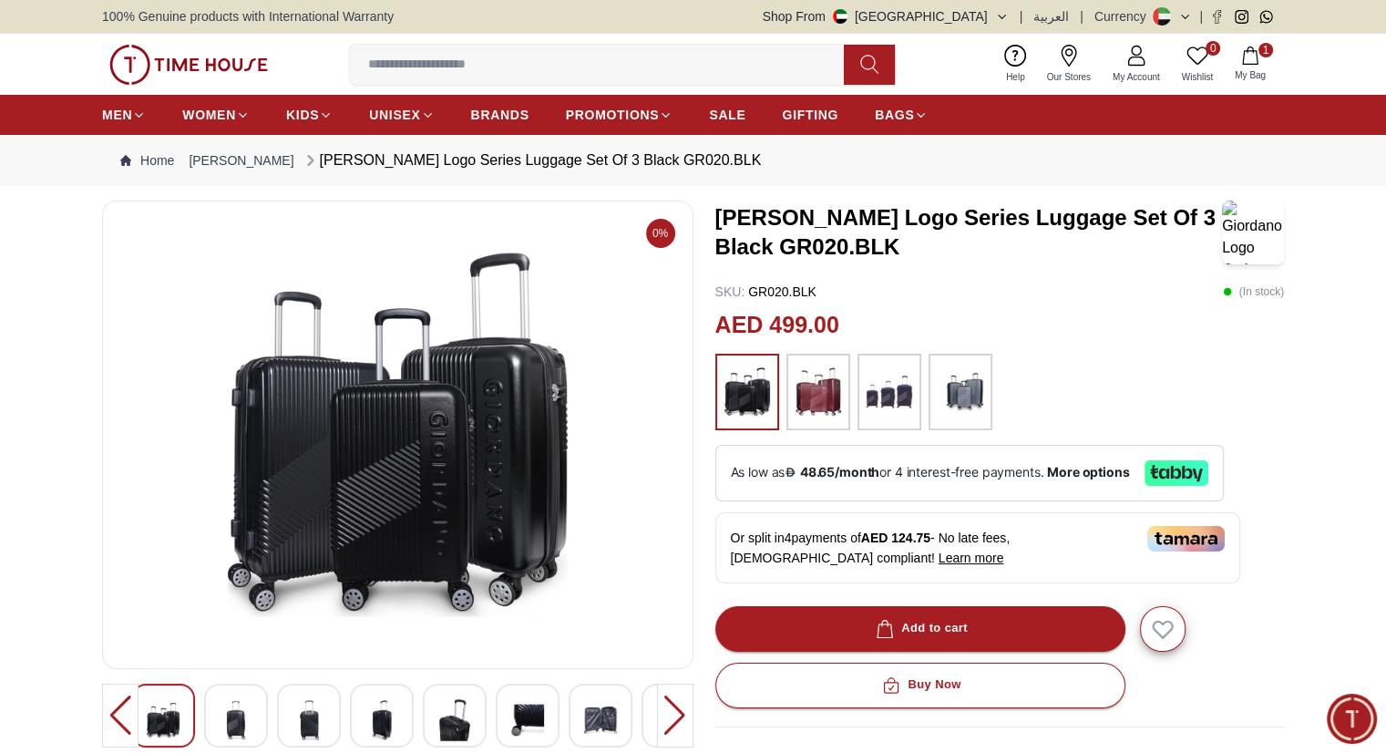
click at [1243, 72] on span "My Bag" at bounding box center [1251, 75] width 46 height 14
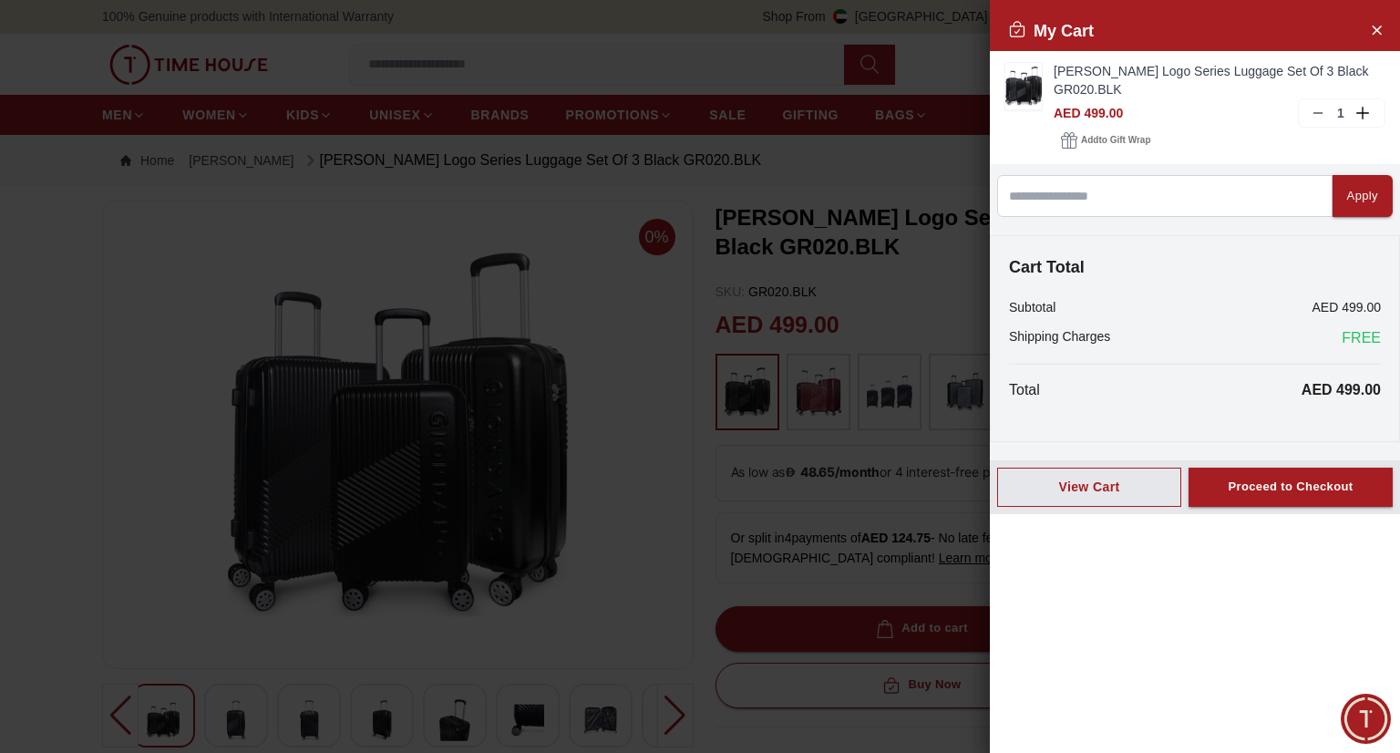
drag, startPoint x: 1224, startPoint y: 406, endPoint x: 1230, endPoint y: 429, distance: 24.5
click at [1230, 429] on div "Cart Total Subtotal AED 499.00 Shipping Charges FREE Total AED 499.00" at bounding box center [1195, 338] width 410 height 207
click at [1259, 486] on div "Proceed to Checkout" at bounding box center [1290, 487] width 125 height 21
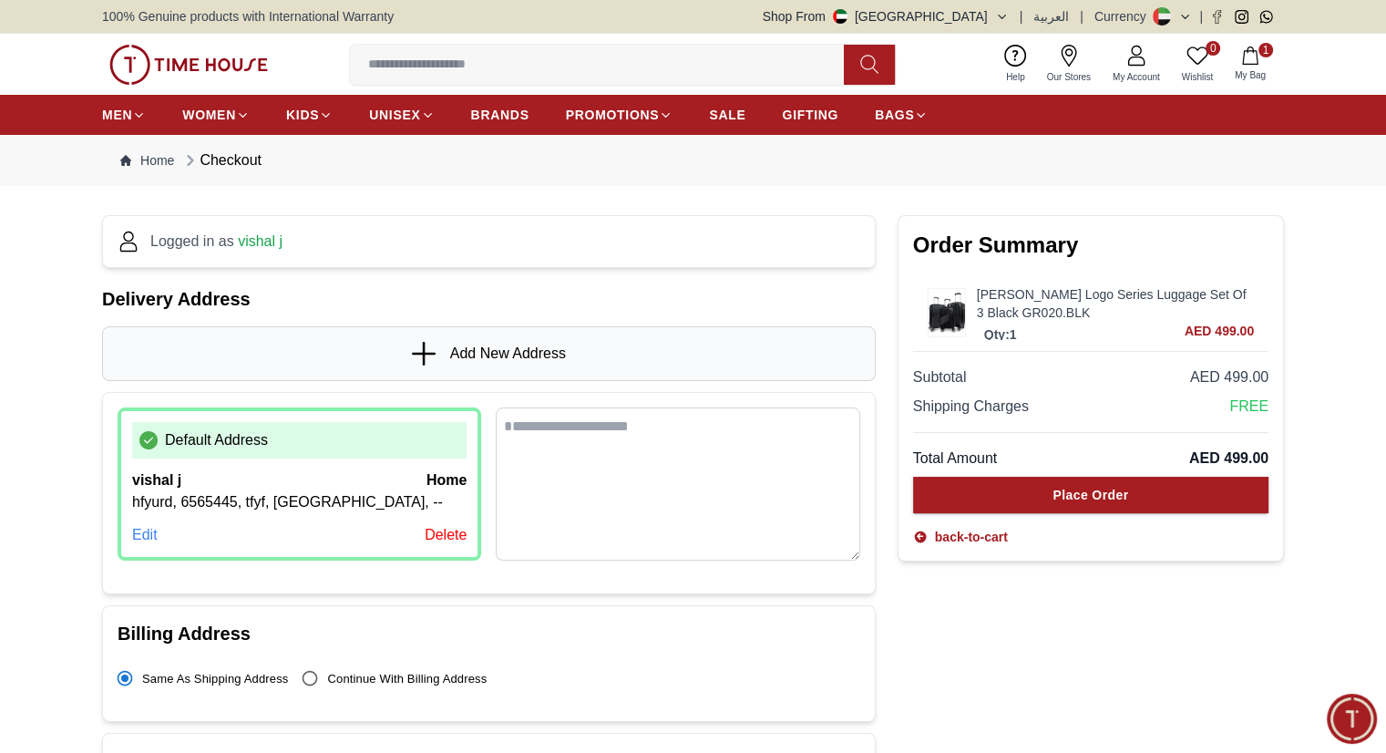
click at [445, 525] on div "Delete" at bounding box center [446, 535] width 42 height 22
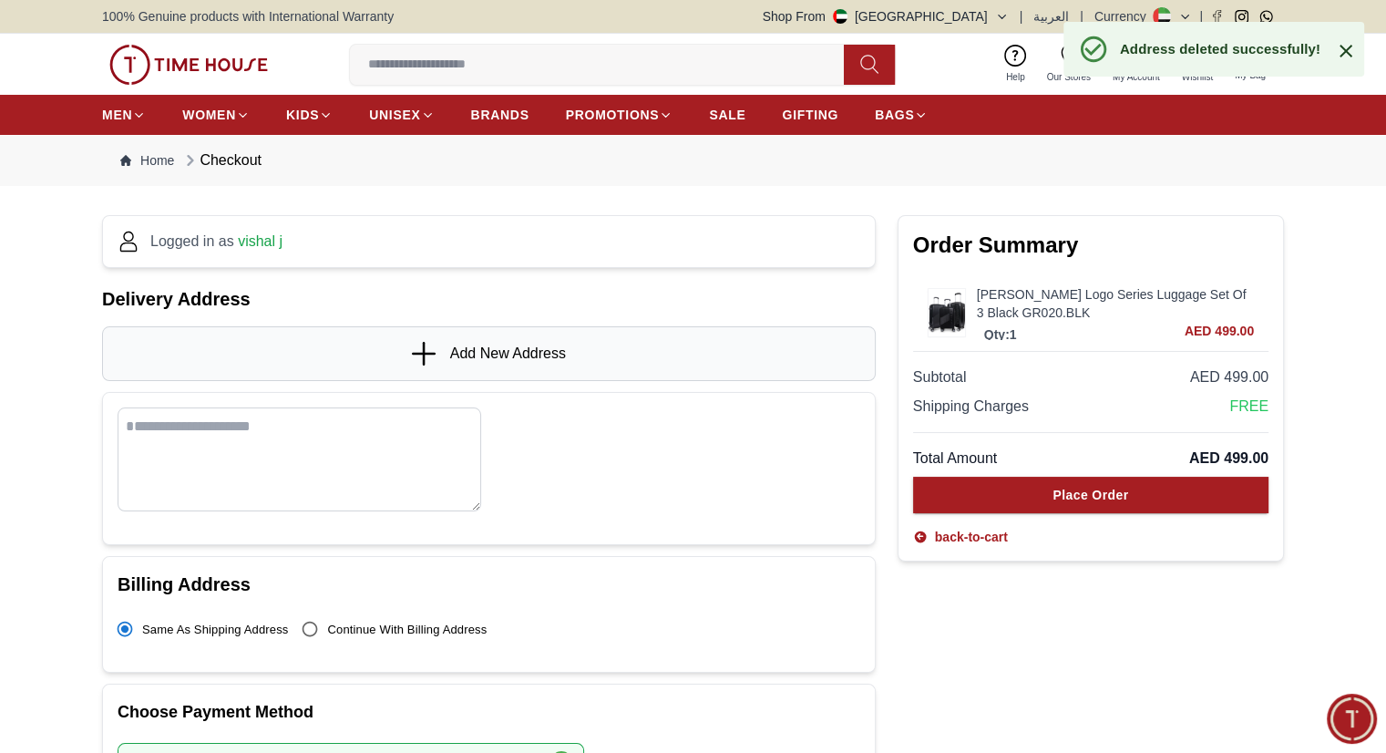
click at [1347, 45] on icon at bounding box center [1346, 51] width 22 height 22
